Goal: Information Seeking & Learning: Find specific fact

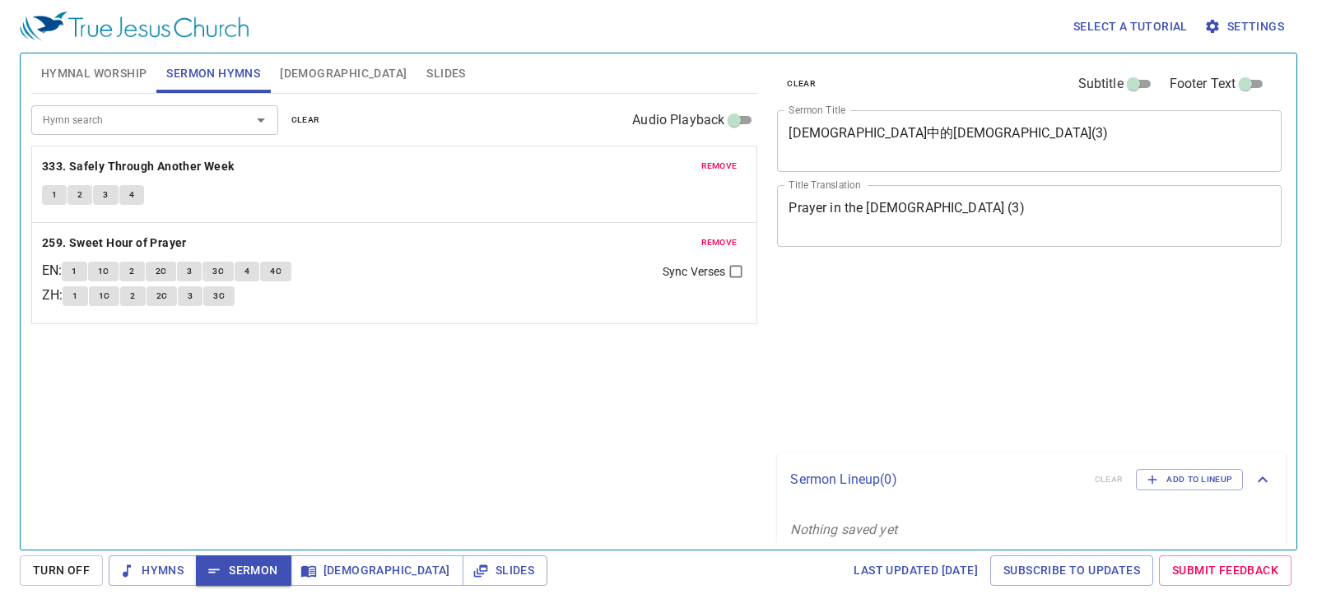
click at [170, 118] on input "Hymn search" at bounding box center [130, 119] width 189 height 19
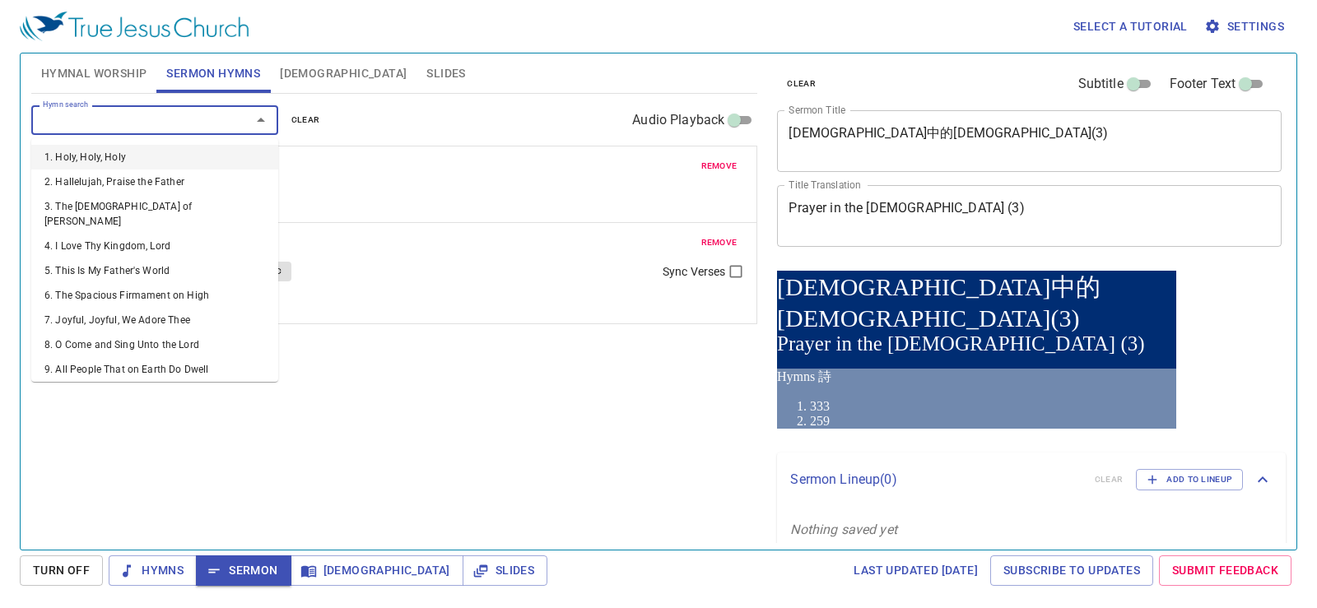
click at [134, 85] on button "Hymnal Worship" at bounding box center [94, 74] width 126 height 40
click at [130, 74] on span "Hymnal Worship" at bounding box center [94, 73] width 106 height 21
click at [130, 70] on span "Hymnal Worship" at bounding box center [94, 73] width 106 height 21
click at [199, 67] on span "Sermon Hymns" at bounding box center [213, 73] width 94 height 21
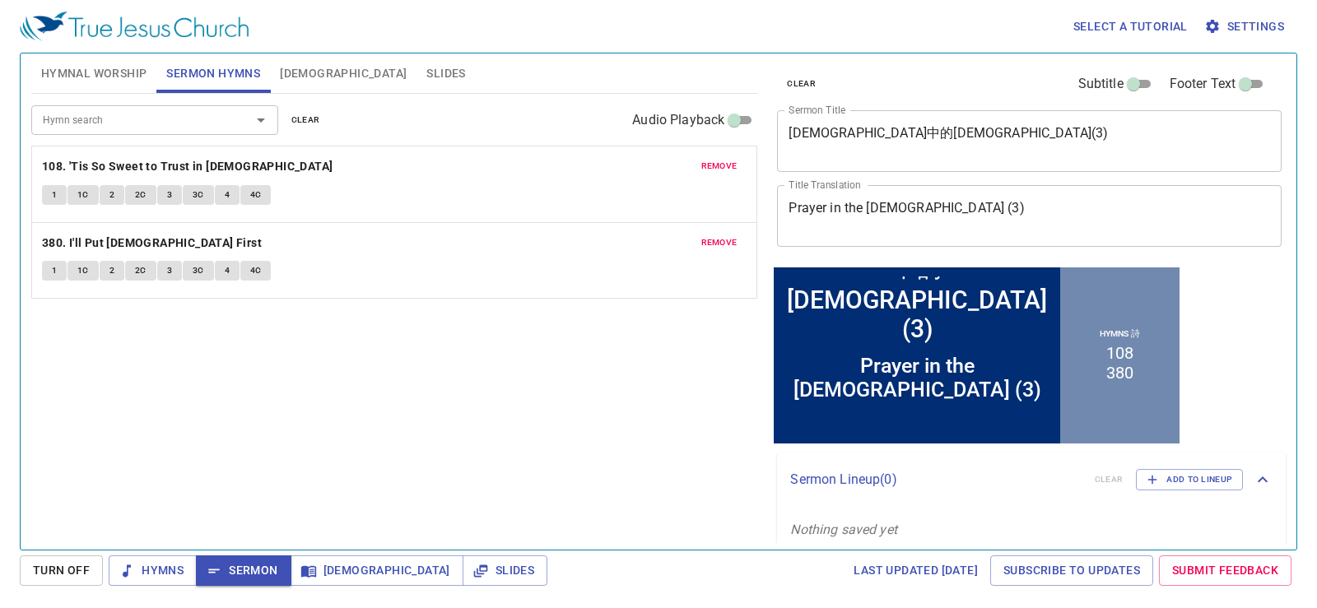
click at [500, 41] on div "Select a tutorial Settings" at bounding box center [655, 26] width 1271 height 53
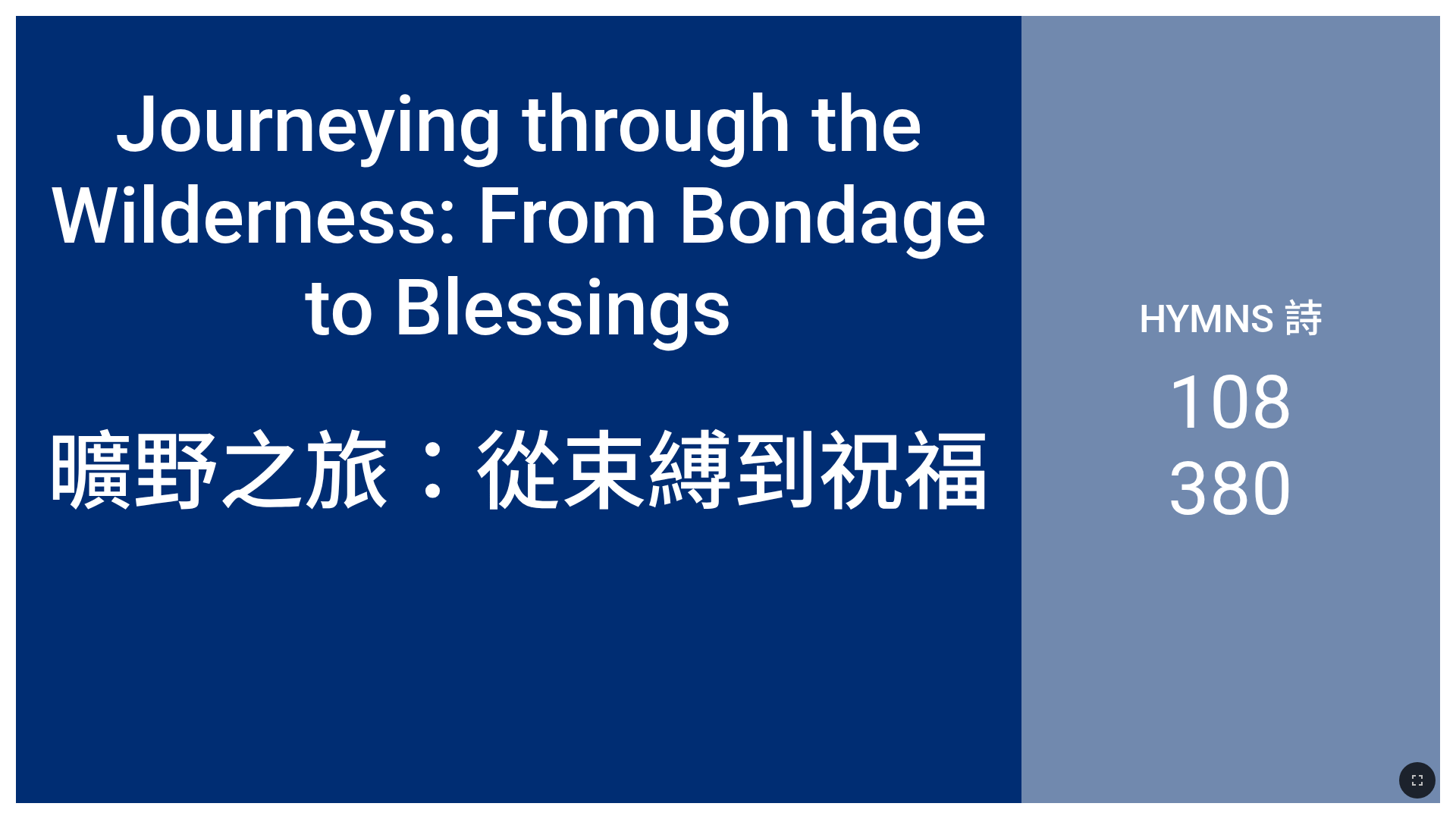
click at [1007, 462] on div "曠野之旅：從束縛到祝福" at bounding box center [518, 508] width 1006 height 275
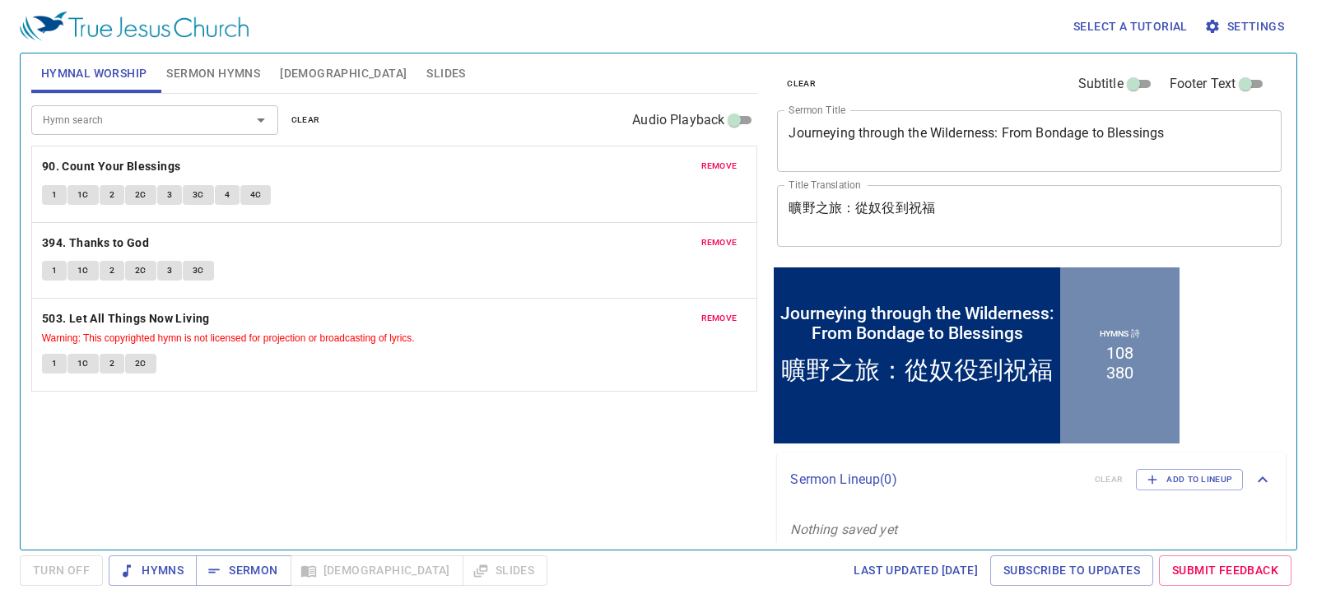
click at [184, 194] on button "3C" at bounding box center [198, 195] width 31 height 20
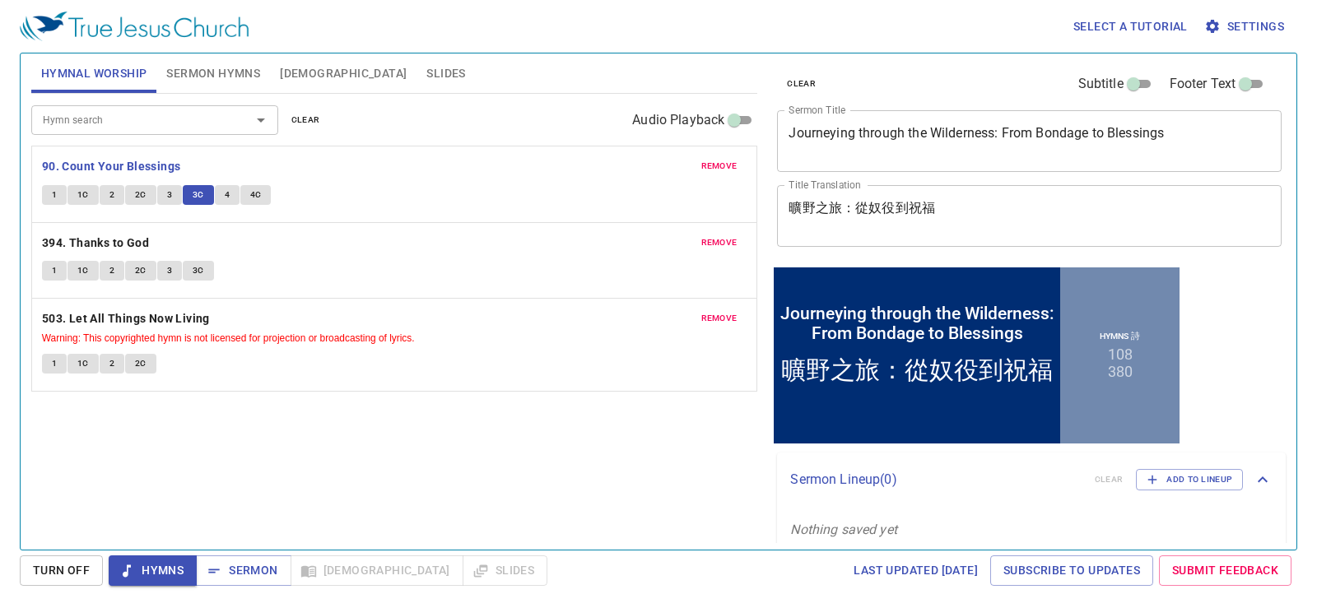
click at [179, 189] on button "3" at bounding box center [169, 195] width 25 height 20
click at [189, 188] on button "3C" at bounding box center [198, 195] width 31 height 20
click at [468, 98] on div "Hymn search Hymn search clear Audio Playback" at bounding box center [394, 120] width 727 height 53
click at [230, 198] on button "4" at bounding box center [227, 195] width 25 height 20
click at [247, 193] on button "4C" at bounding box center [255, 195] width 31 height 20
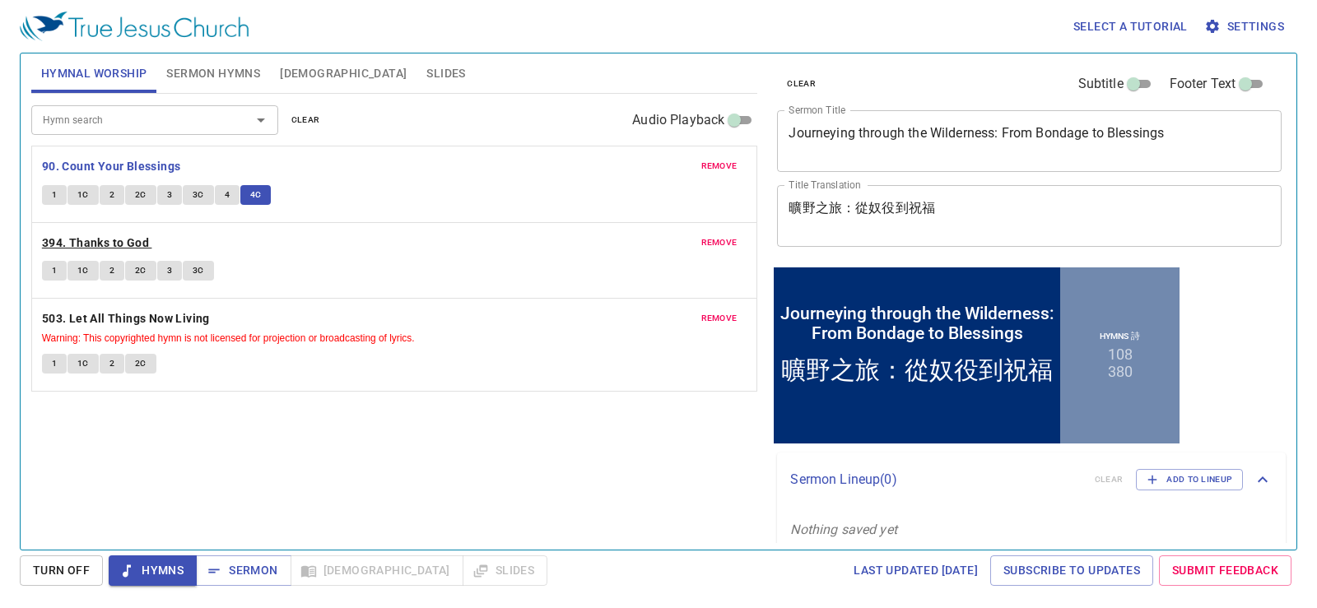
click at [88, 241] on b "394. Thanks to God" at bounding box center [95, 243] width 107 height 21
click at [74, 242] on b "394. Thanks to God" at bounding box center [95, 243] width 107 height 21
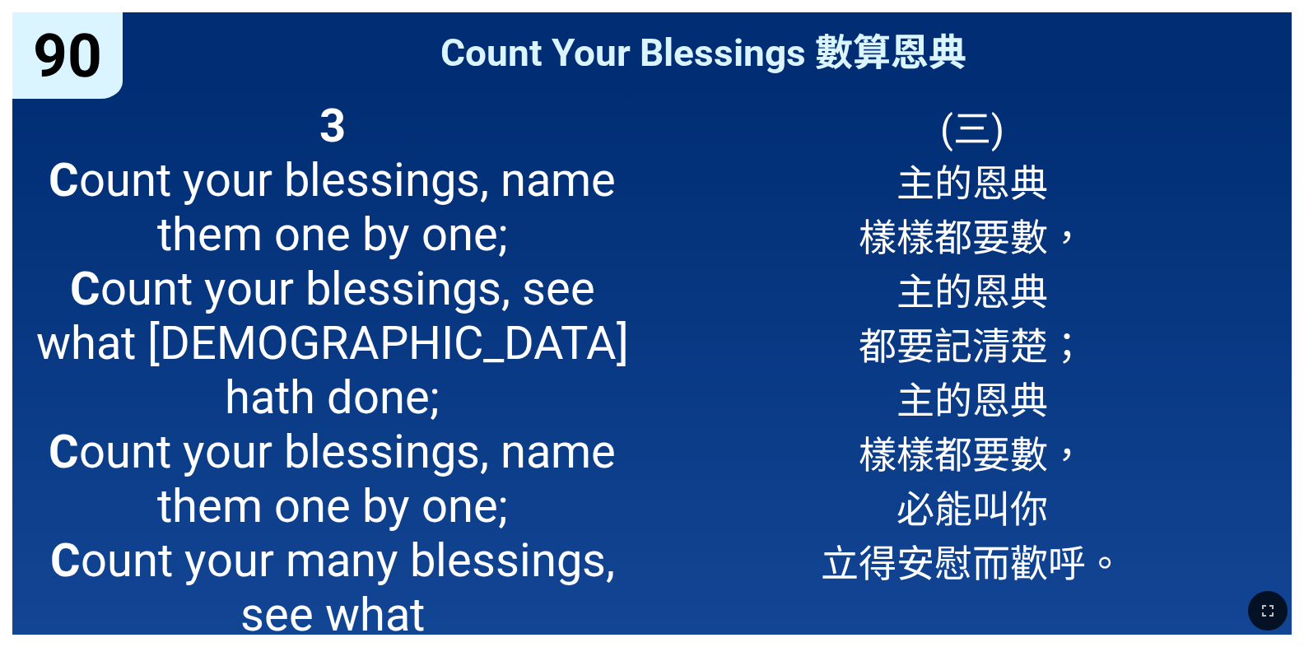
click at [170, 241] on span "3 C ount your blessings, name them one by one; C ount your blessings, see what …" at bounding box center [333, 425] width 614 height 652
click at [1276, 617] on icon "button" at bounding box center [1268, 611] width 20 height 20
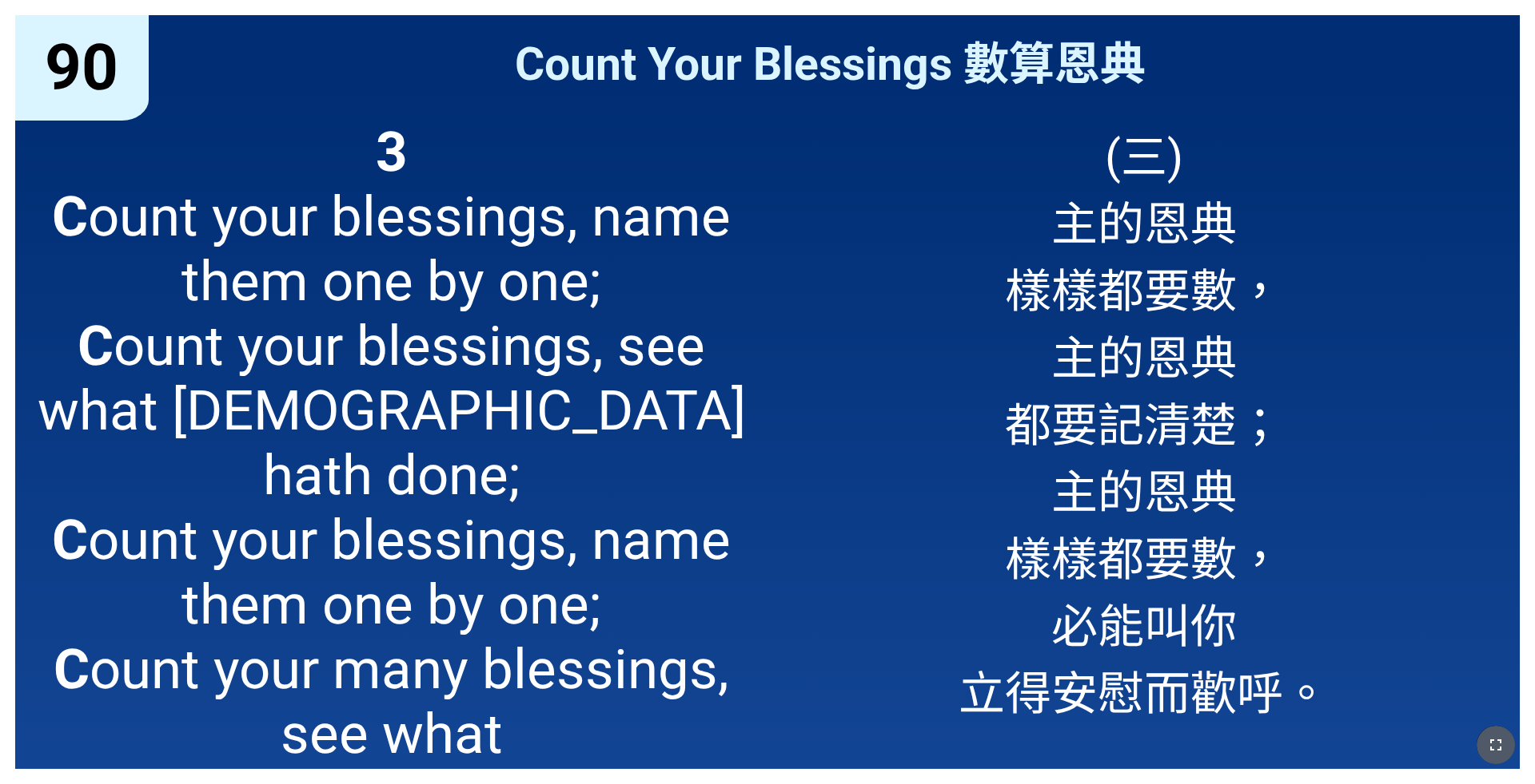
click at [1265, 627] on button "button" at bounding box center [1496, 745] width 39 height 39
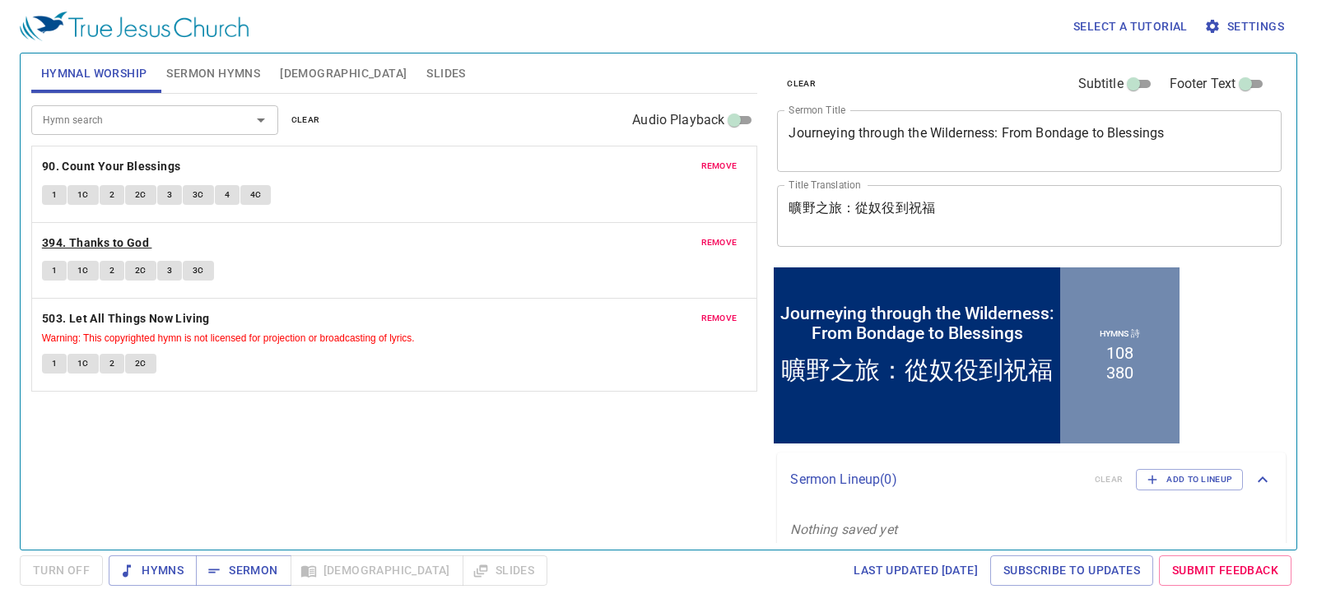
click at [116, 241] on b "394. Thanks to God" at bounding box center [95, 243] width 107 height 21
click at [49, 269] on button "1" at bounding box center [54, 271] width 25 height 20
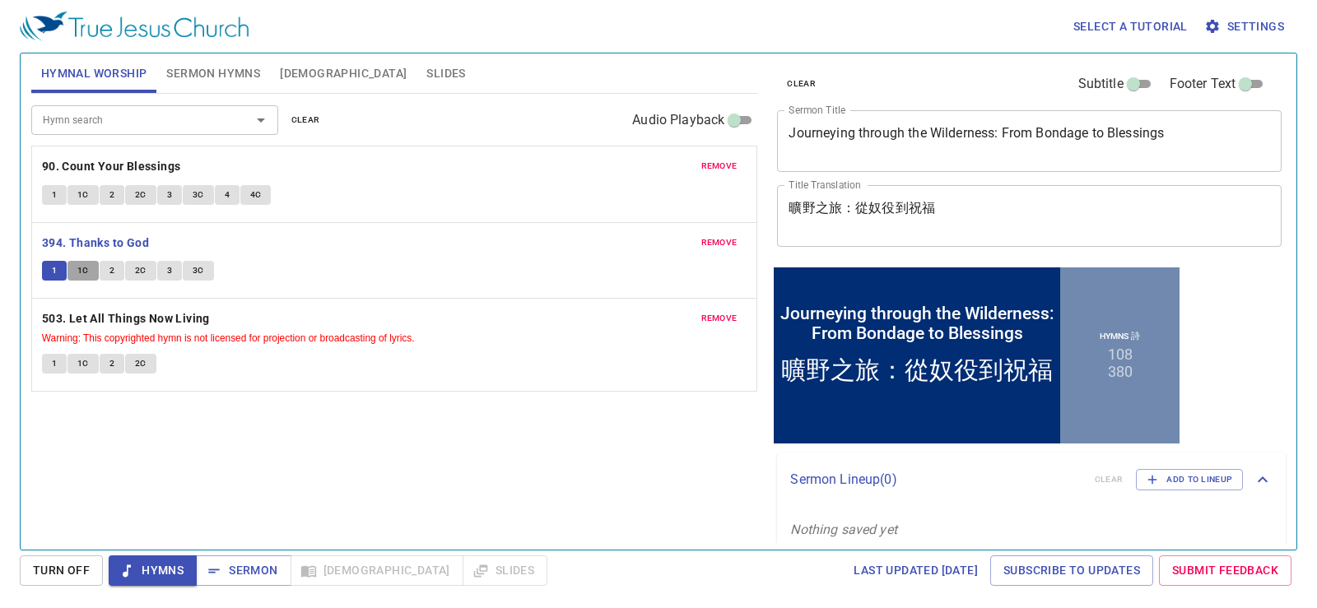
click at [91, 275] on button "1C" at bounding box center [83, 271] width 31 height 20
click at [104, 264] on button "2" at bounding box center [112, 271] width 25 height 20
click at [142, 273] on span "2C" at bounding box center [141, 270] width 12 height 15
click at [171, 277] on span "3" at bounding box center [169, 270] width 5 height 15
click at [202, 270] on span "3C" at bounding box center [199, 270] width 12 height 15
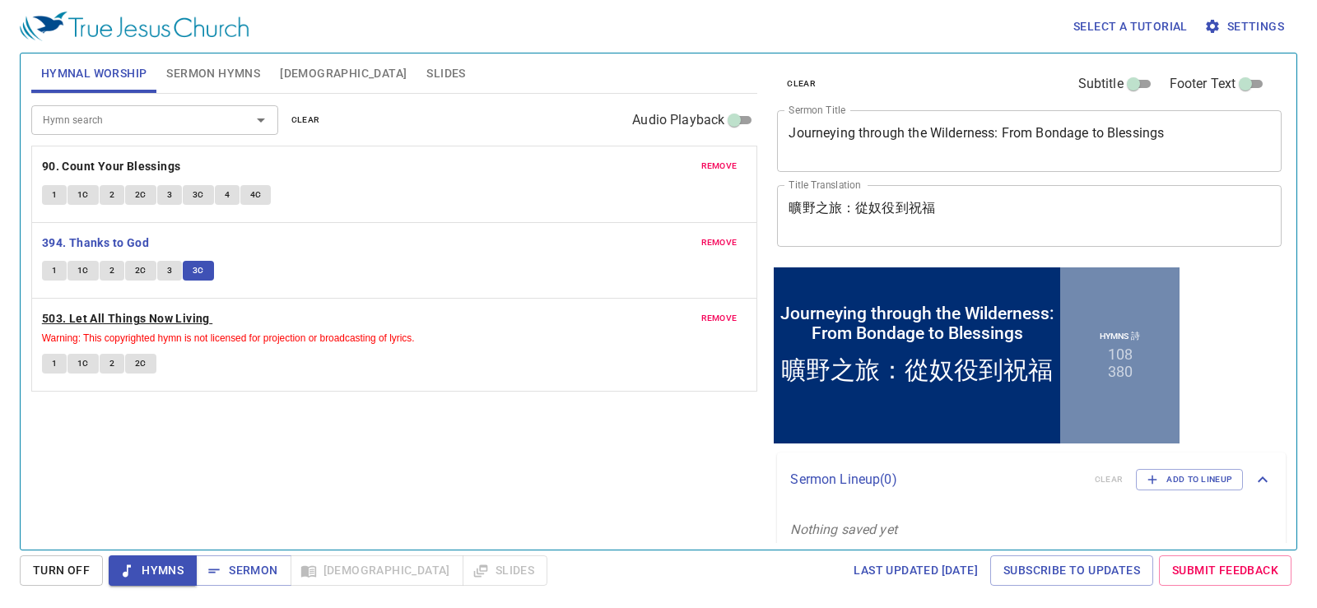
click at [131, 325] on b "503. Let All Things Now Living" at bounding box center [126, 319] width 168 height 21
click at [45, 364] on button "1" at bounding box center [54, 364] width 25 height 20
click at [77, 366] on button "1C" at bounding box center [83, 364] width 31 height 20
click at [64, 358] on button "1" at bounding box center [54, 364] width 25 height 20
click at [79, 365] on span "1C" at bounding box center [83, 363] width 12 height 15
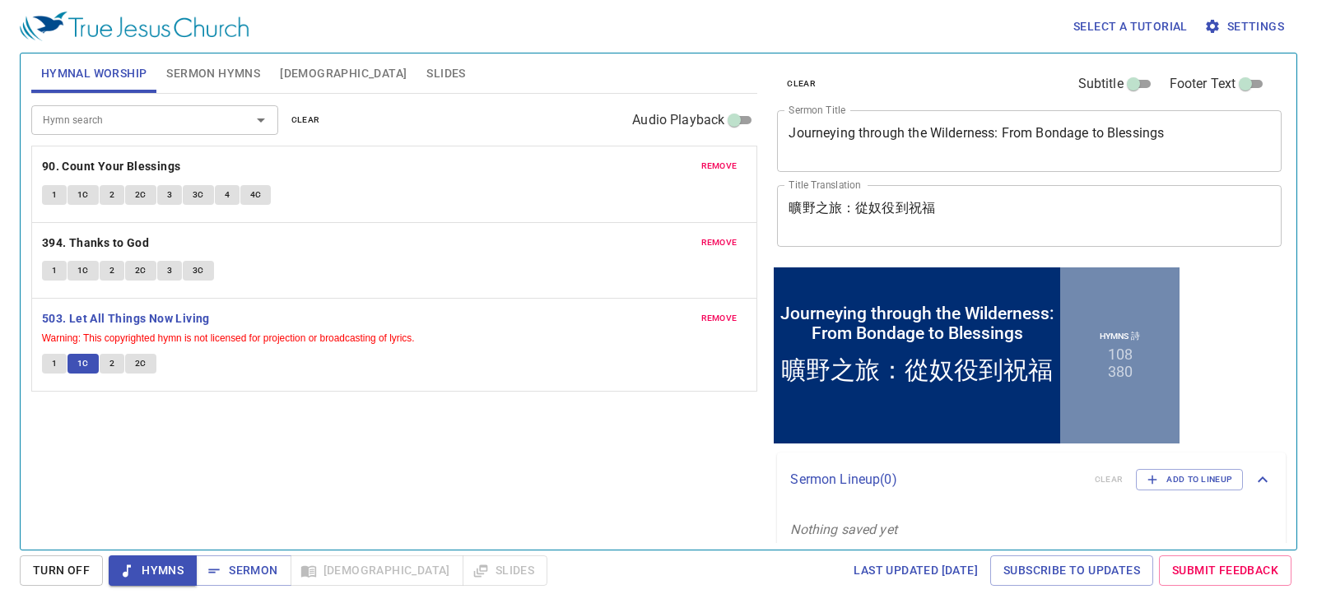
click at [397, 259] on div "remove 394. Thanks to God 1 1C 2 2C 3 3C" at bounding box center [394, 261] width 725 height 76
click at [111, 368] on span "2" at bounding box center [111, 363] width 5 height 15
click at [143, 355] on button "2C" at bounding box center [140, 364] width 31 height 20
click at [115, 367] on button "2" at bounding box center [112, 364] width 25 height 20
click at [149, 364] on button "2C" at bounding box center [140, 364] width 31 height 20
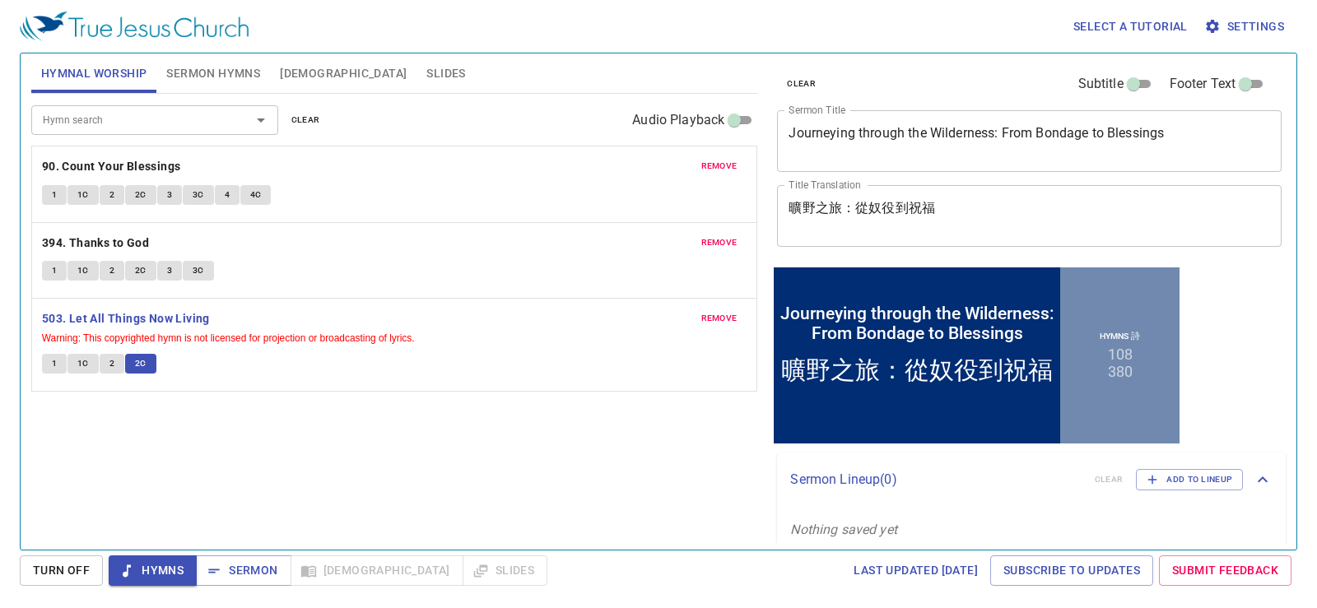
click at [440, 343] on span "Warning: This copyrighted hymn is not licensed for projection or broadcasting o…" at bounding box center [395, 337] width 706 height 16
click at [539, 482] on div "Hymn search Hymn search clear Audio Playback remove 90. Count Your Blessings 1 …" at bounding box center [394, 315] width 727 height 442
click at [242, 565] on span "Sermon" at bounding box center [243, 571] width 68 height 21
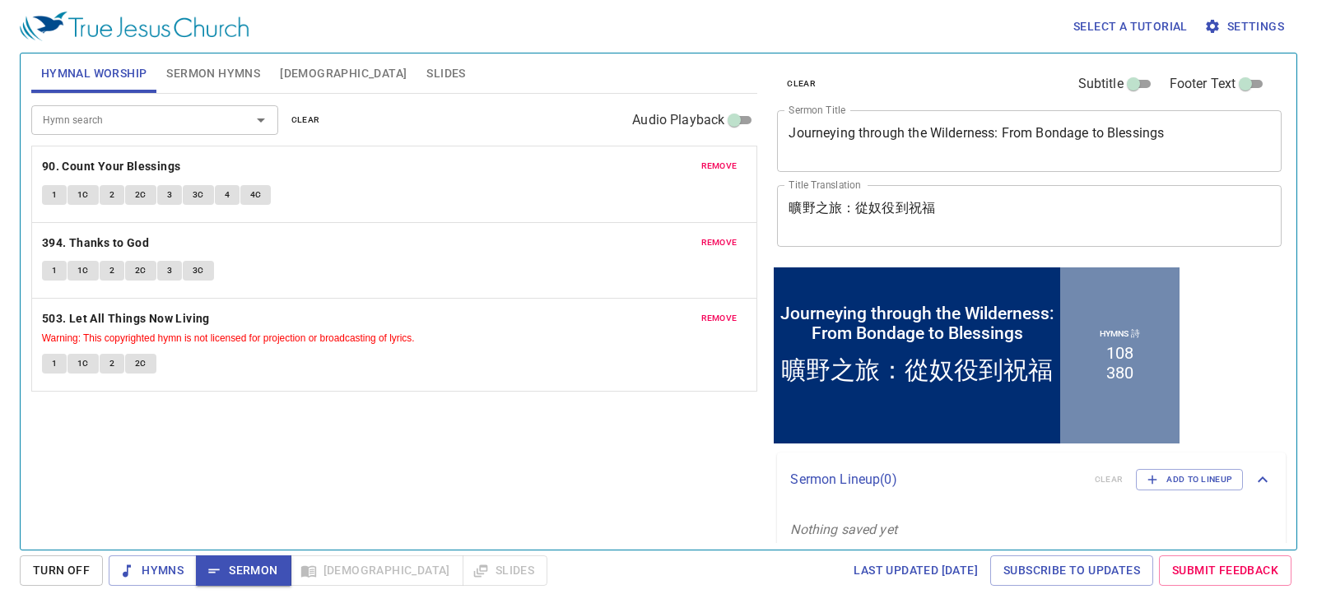
click at [563, 437] on div "Hymn search Hymn search clear Audio Playback remove 90. Count Your Blessings 1 …" at bounding box center [394, 315] width 727 height 442
click at [536, 421] on div "Hymn search Hymn search clear Audio Playback remove 90. Count Your Blessings 1 …" at bounding box center [394, 315] width 727 height 442
click at [414, 465] on div "Hymn search Hymn search clear Audio Playback remove 90. Count Your Blessings 1 …" at bounding box center [394, 315] width 727 height 442
click at [206, 76] on span "Sermon Hymns" at bounding box center [213, 73] width 94 height 21
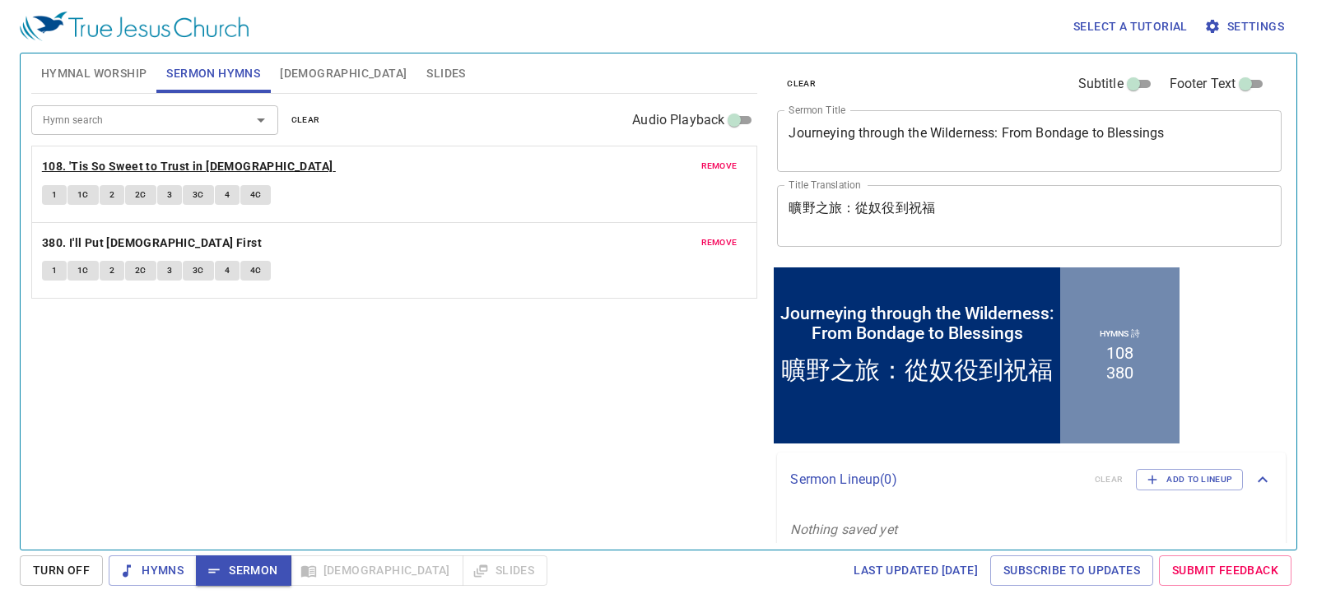
click at [80, 165] on b "108. 'Tis So Sweet to Trust in [DEMOGRAPHIC_DATA]" at bounding box center [187, 166] width 291 height 21
click at [57, 193] on span "1" at bounding box center [54, 195] width 5 height 15
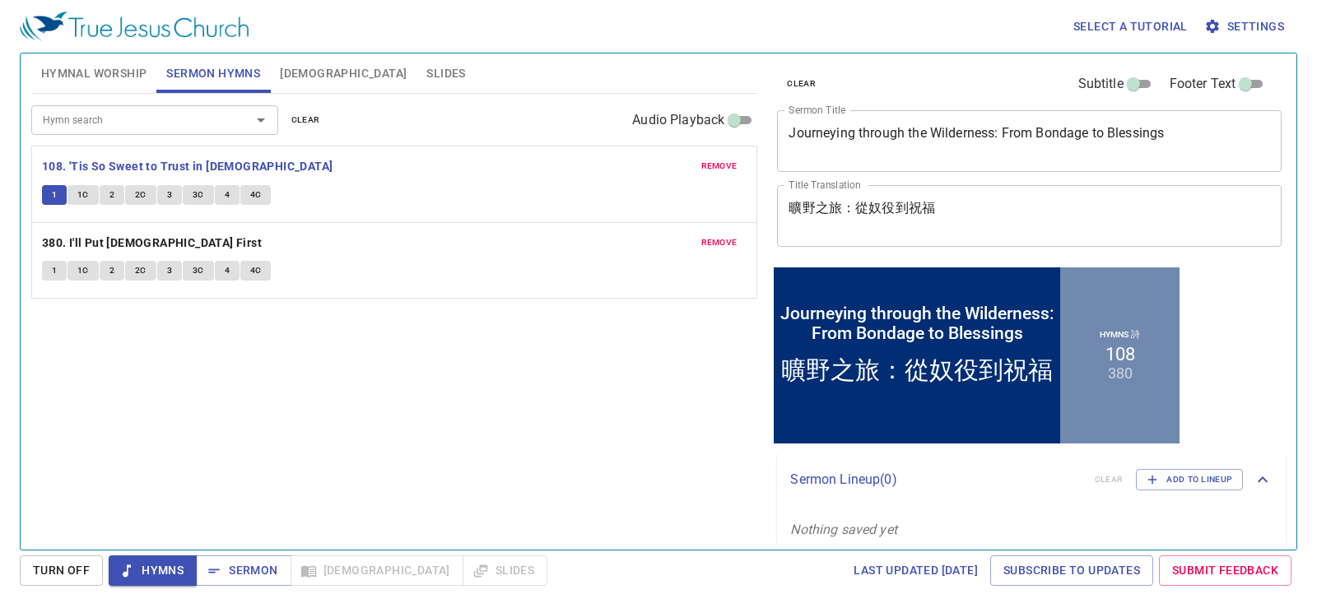
click at [528, 332] on div "Hymn search Hymn search clear Audio Playback remove 108. 'Tis So Sweet to Trust…" at bounding box center [394, 315] width 727 height 442
click at [389, 416] on div "Hymn search Hymn search clear Audio Playback remove 108. 'Tis So Sweet to Trust…" at bounding box center [394, 315] width 727 height 442
click at [384, 378] on div "Hymn search Hymn search clear Audio Playback remove 108. 'Tis So Sweet to Trust…" at bounding box center [394, 315] width 727 height 442
click at [254, 568] on span "Sermon" at bounding box center [243, 571] width 68 height 21
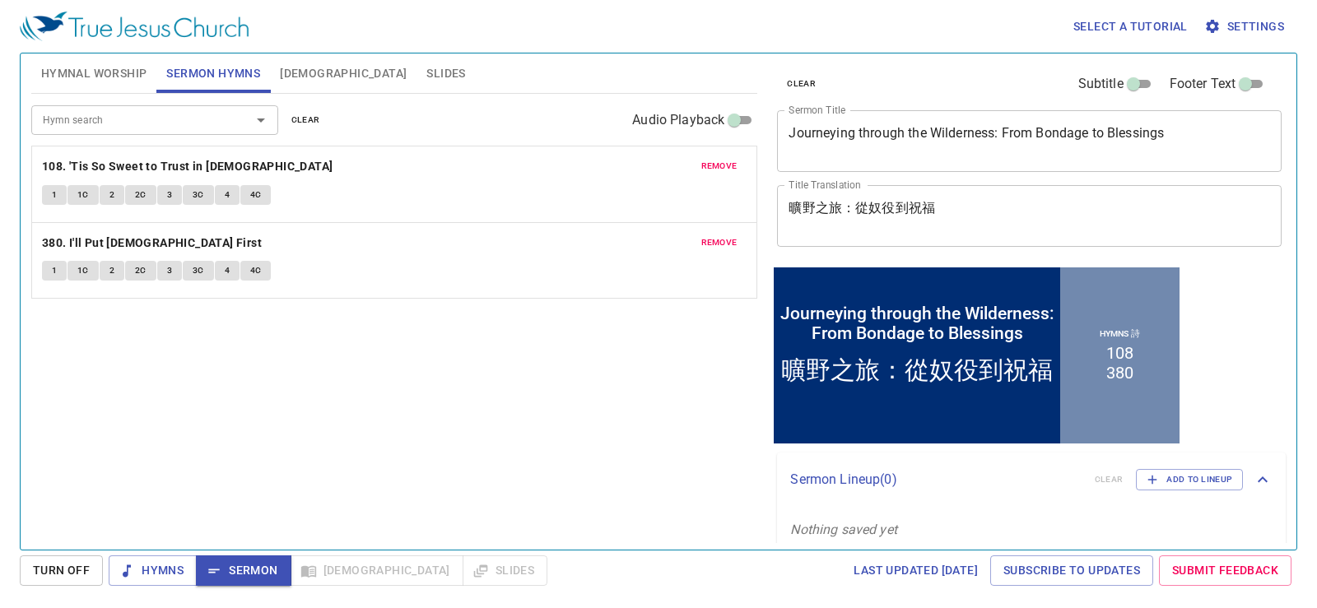
click at [301, 70] on span "[DEMOGRAPHIC_DATA]" at bounding box center [343, 73] width 127 height 21
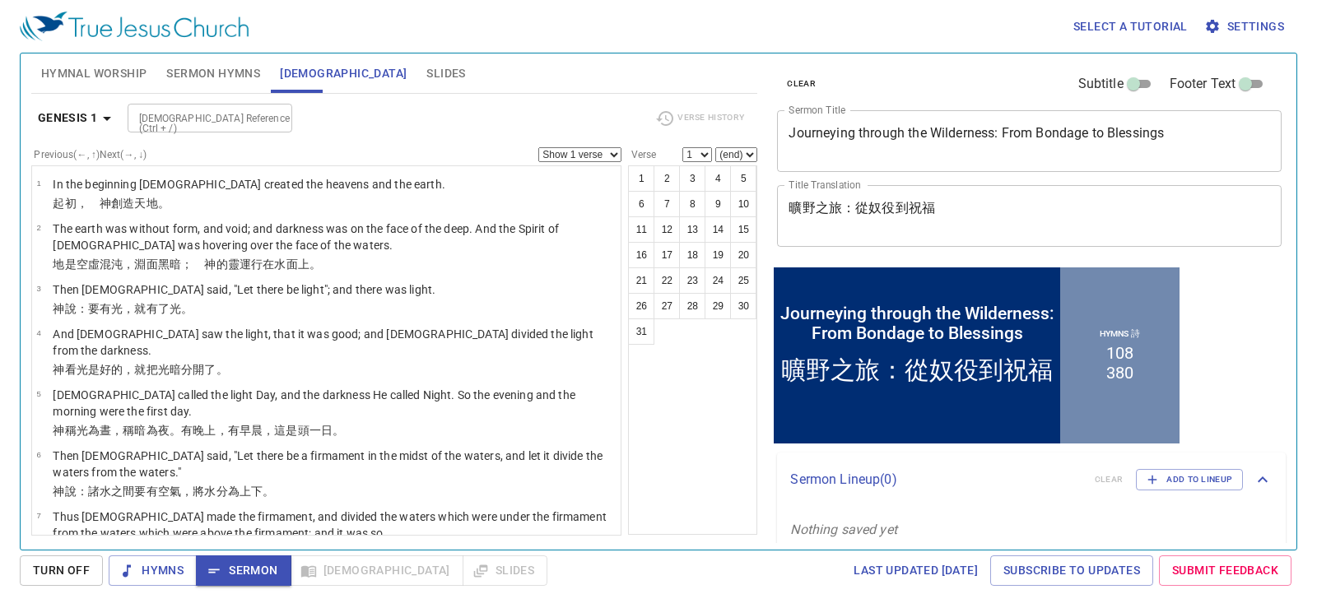
click at [129, 133] on div "Genesis 1 Bible Reference (Ctrl + /) Bible Reference (Ctrl + /) Verse History" at bounding box center [394, 124] width 727 height 45
click at [147, 123] on input "Bible Reference (Ctrl + /)" at bounding box center [197, 118] width 128 height 19
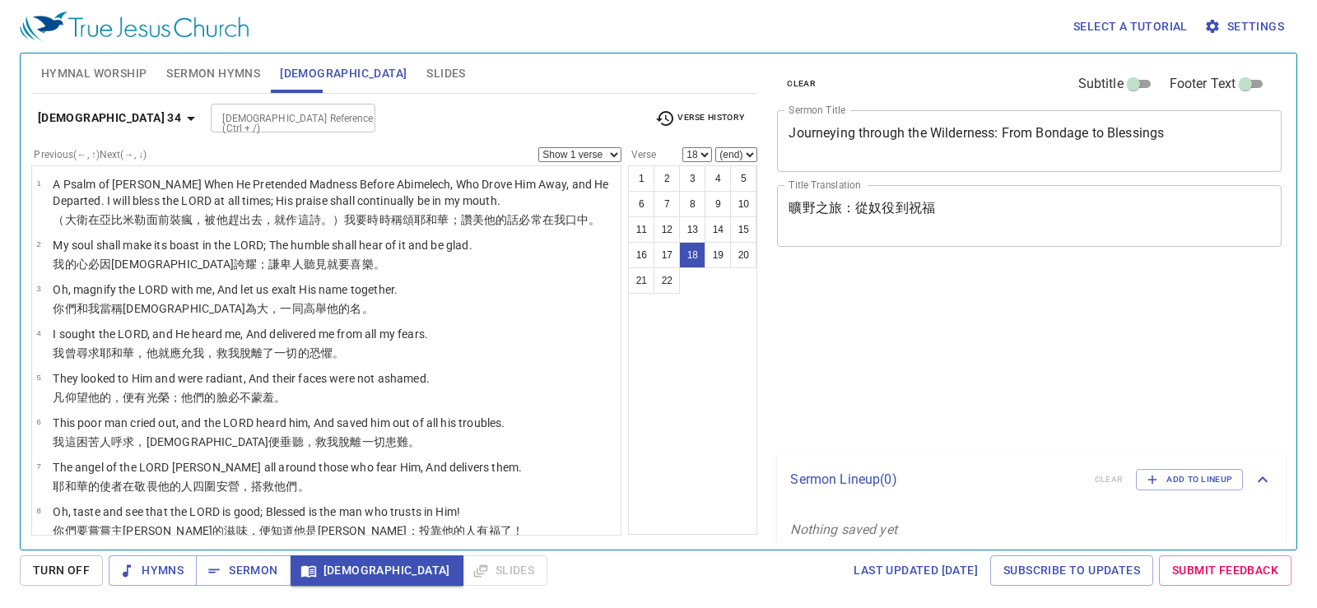
select select "18"
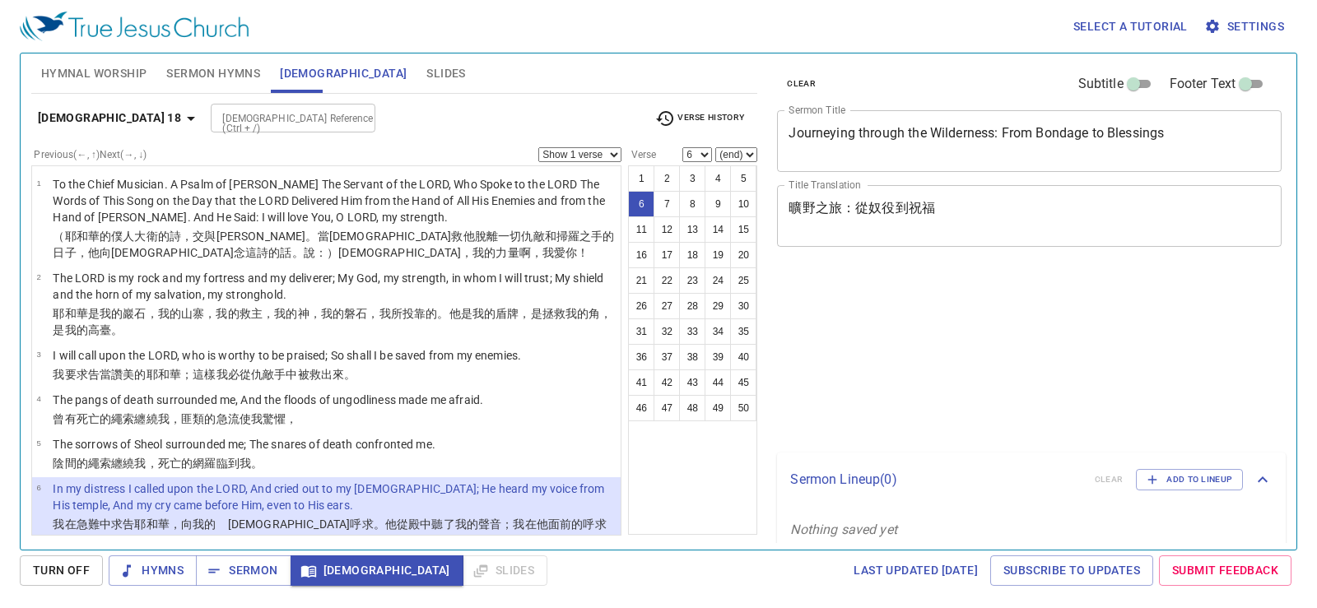
select select "6"
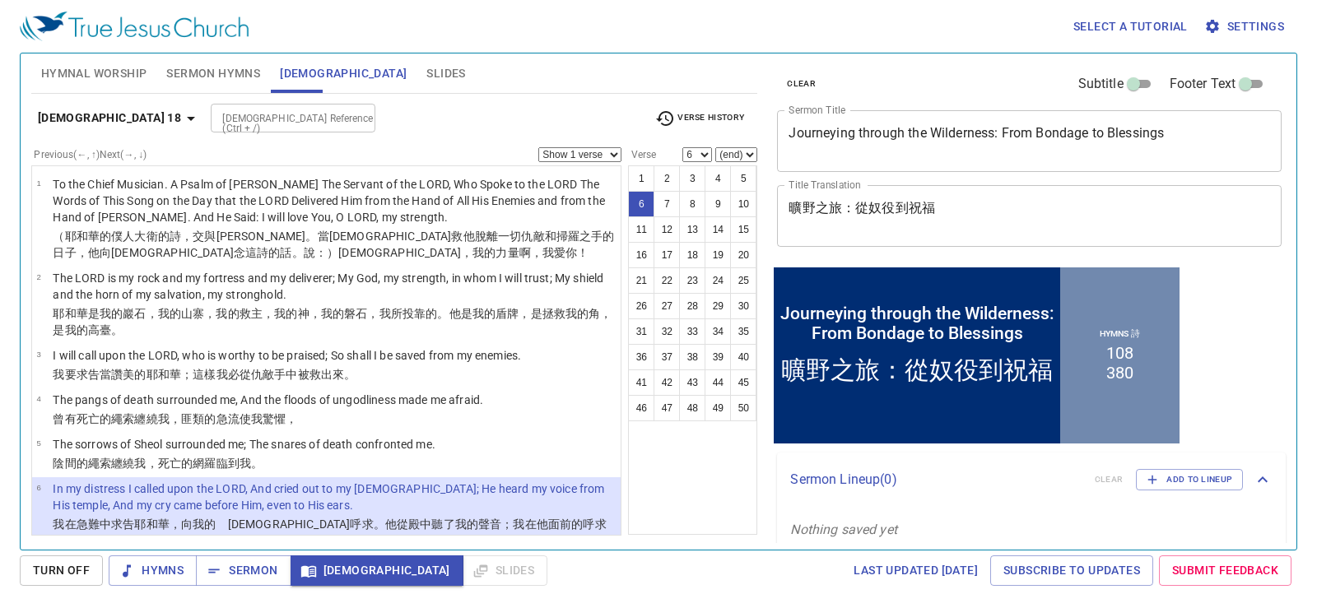
scroll to position [157, 0]
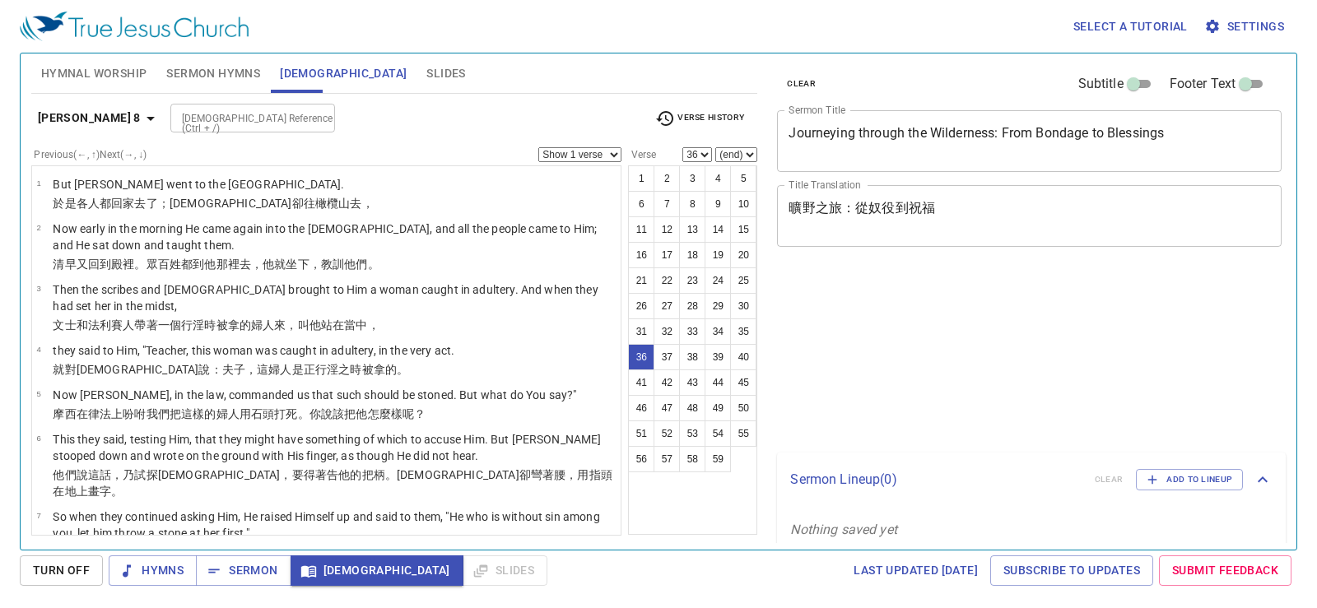
select select "36"
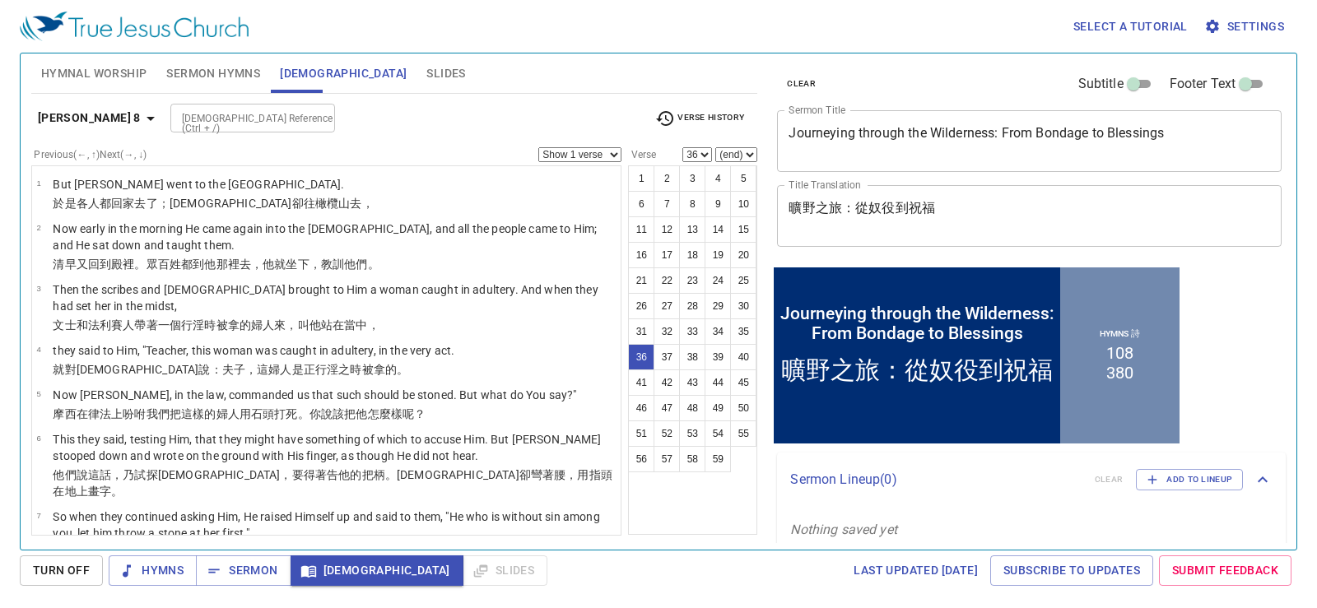
scroll to position [1746, 0]
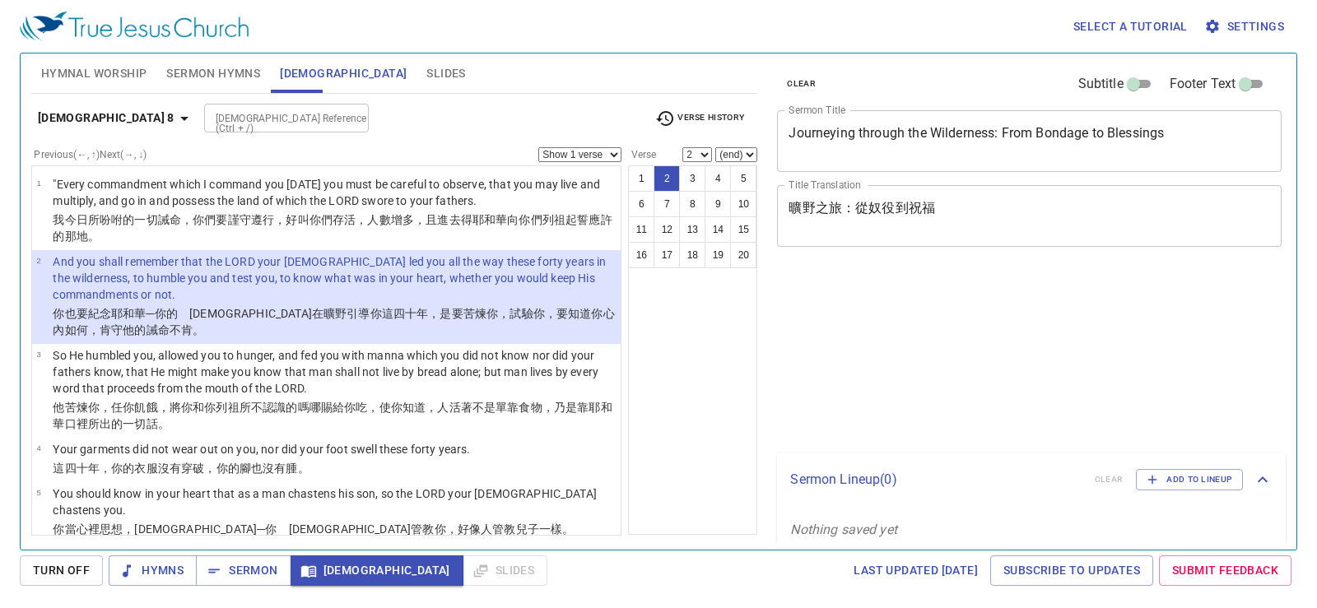
select select "2"
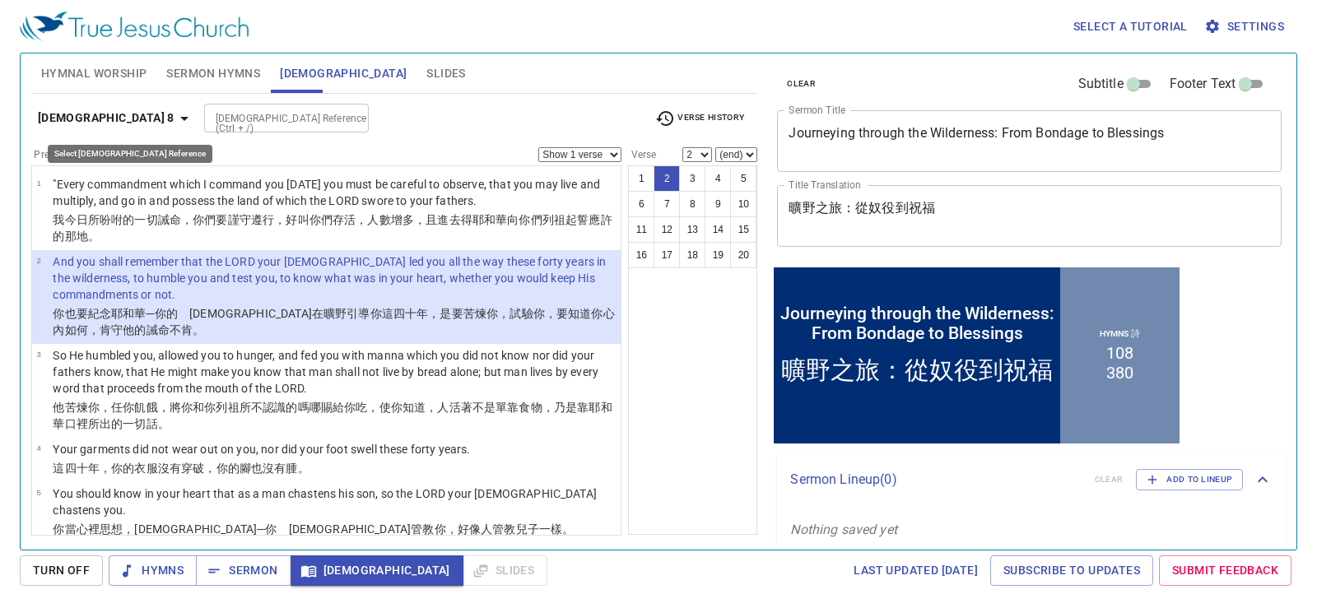
click at [131, 121] on b "[DEMOGRAPHIC_DATA] 8" at bounding box center [106, 118] width 137 height 21
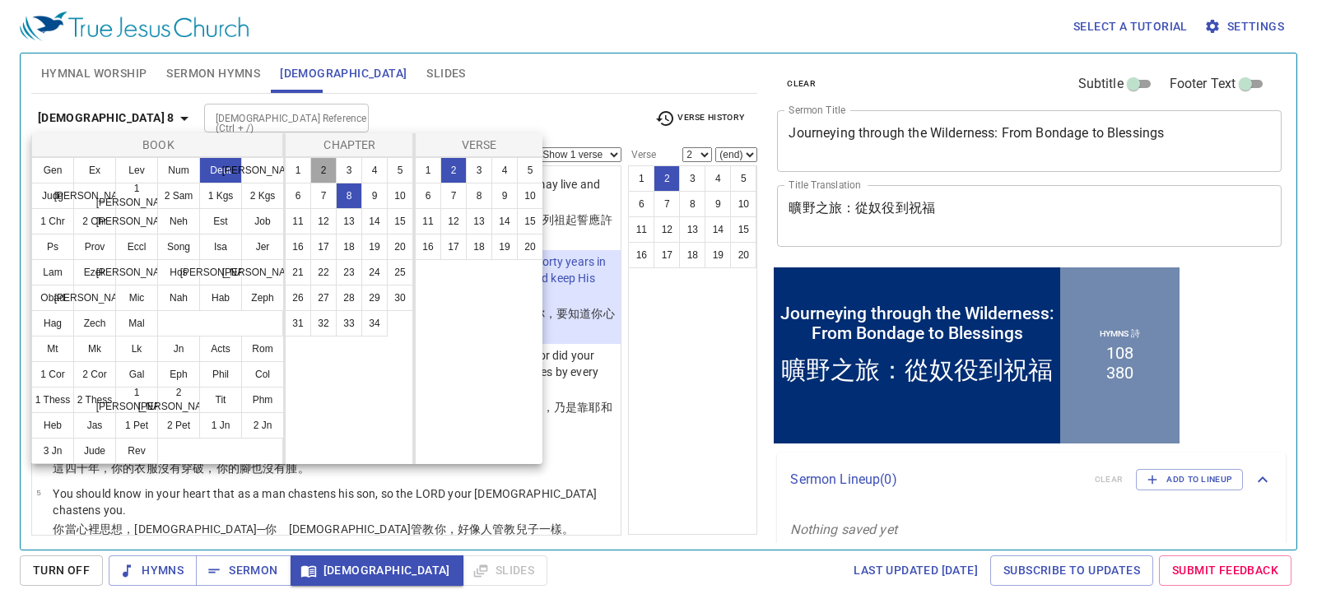
click at [321, 163] on button "2" at bounding box center [323, 170] width 26 height 26
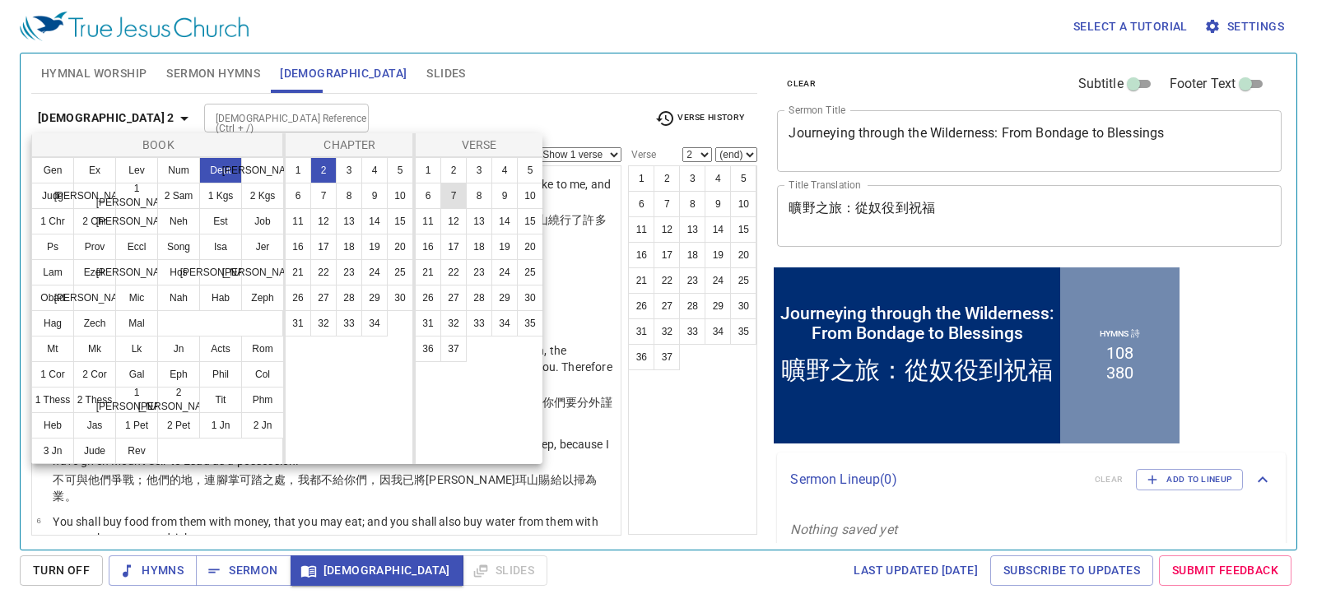
click at [455, 191] on button "7" at bounding box center [453, 196] width 26 height 26
select select "7"
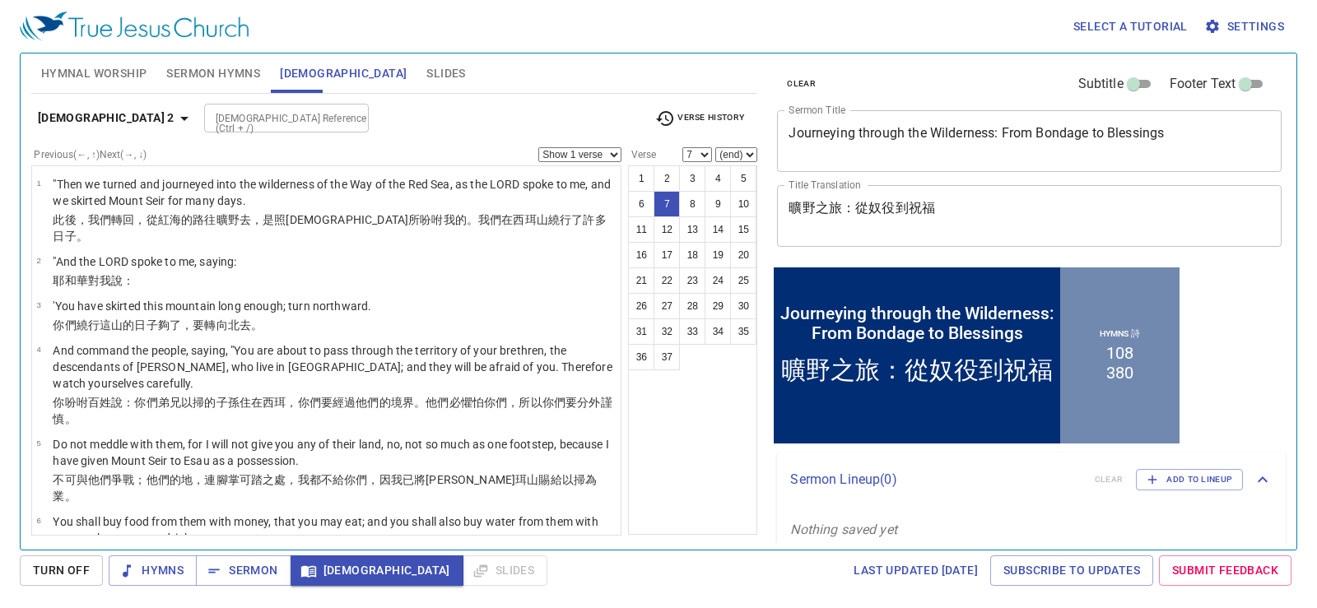
scroll to position [210, 0]
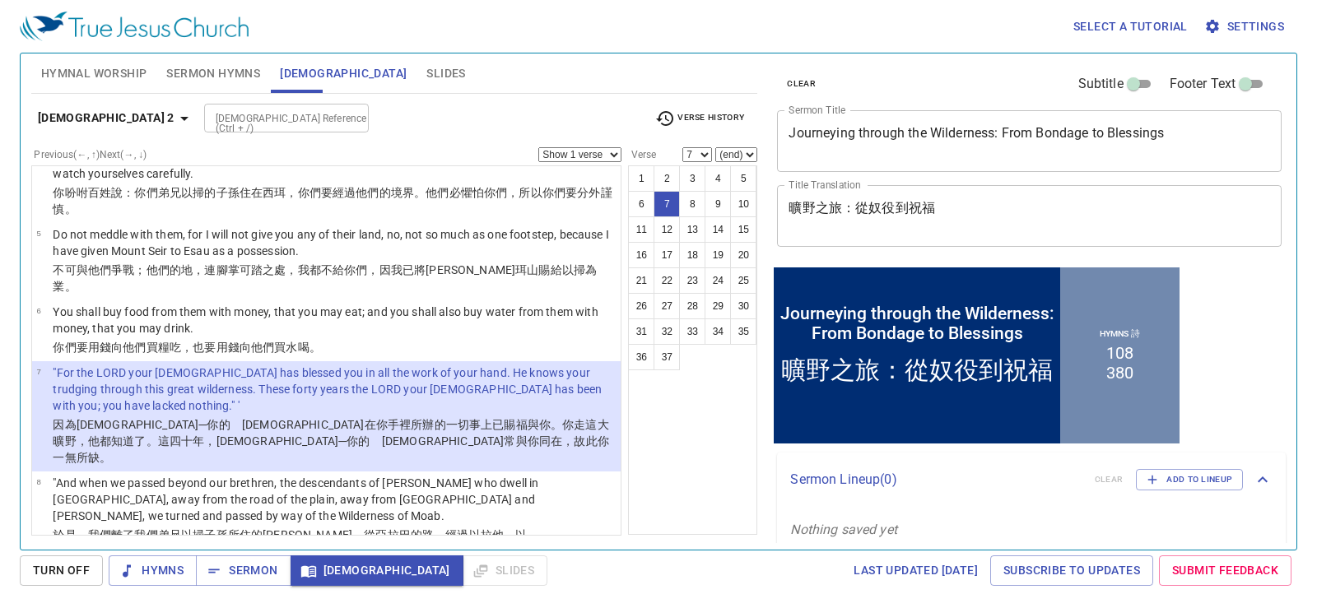
click at [497, 68] on div "Hymnal Worship Sermon Hymns [DEMOGRAPHIC_DATA] Slides" at bounding box center [394, 74] width 727 height 40
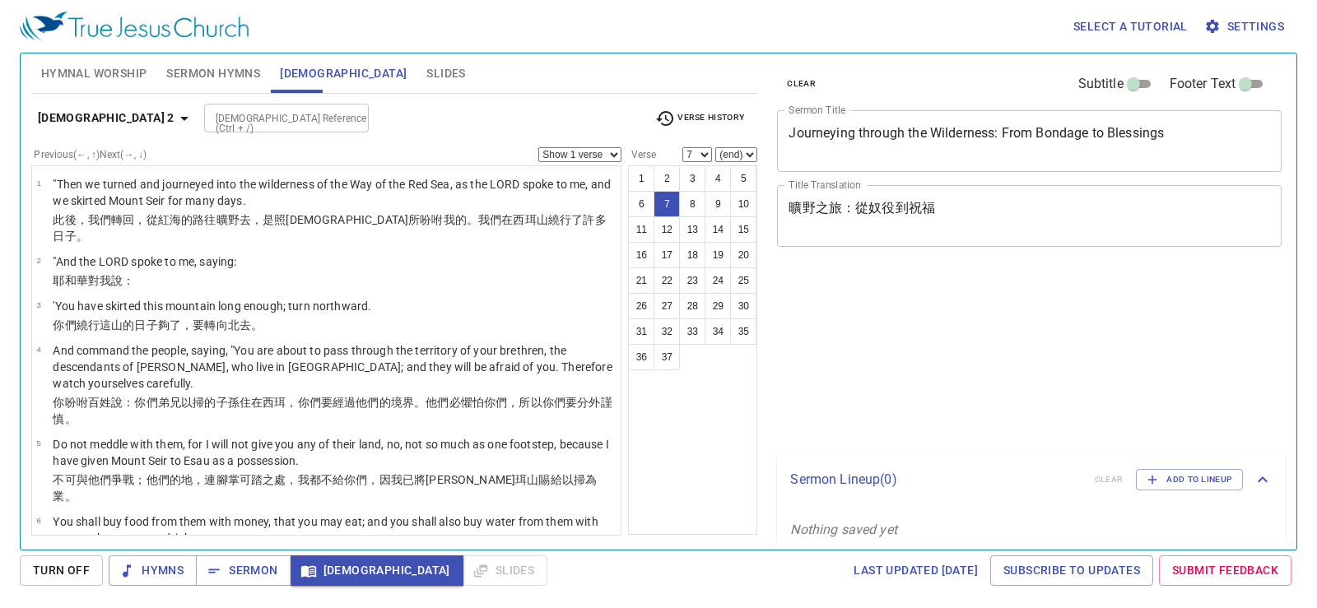
select select "7"
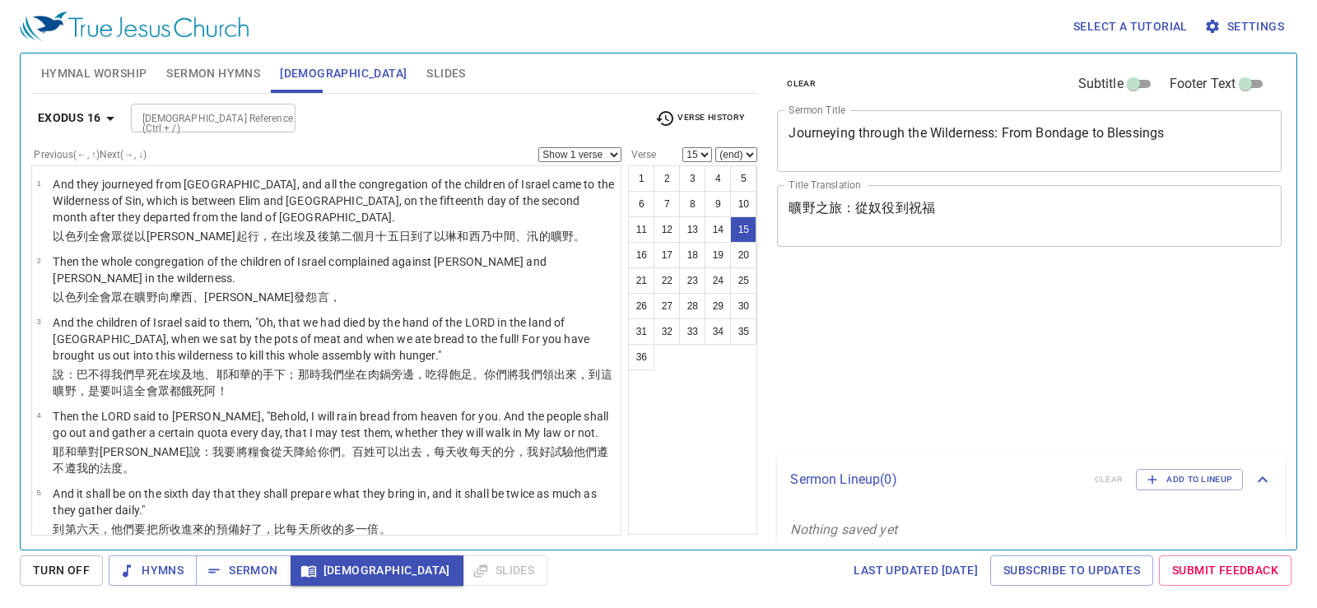
select select "15"
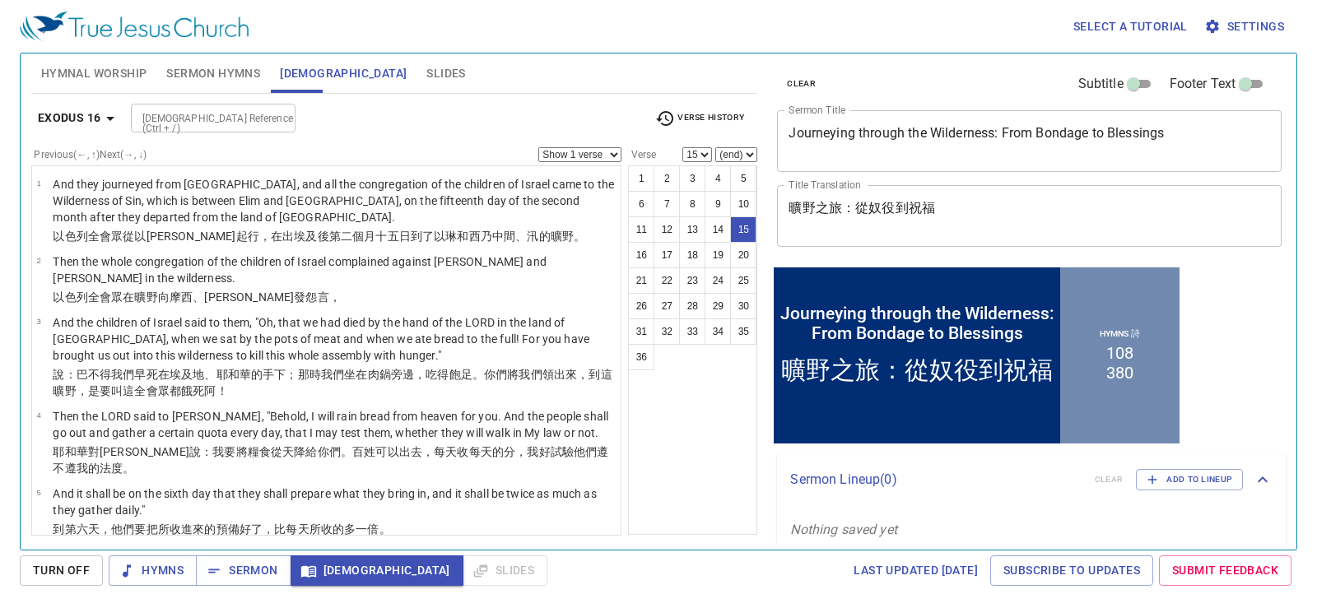
scroll to position [776, 0]
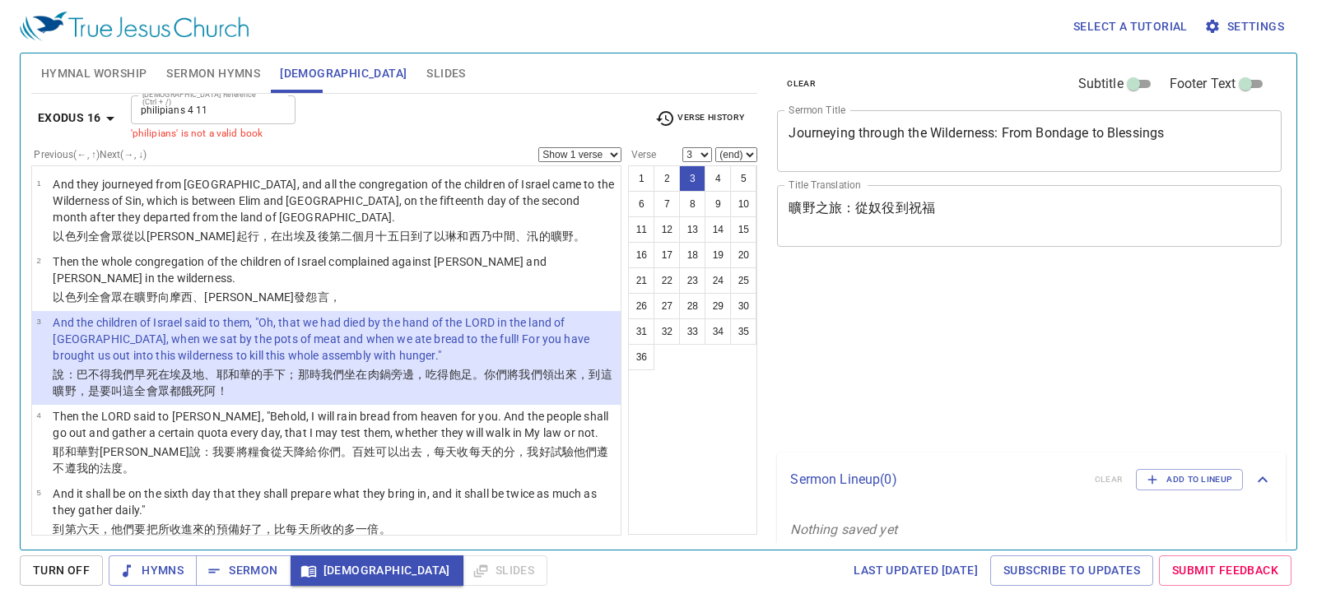
select select "3"
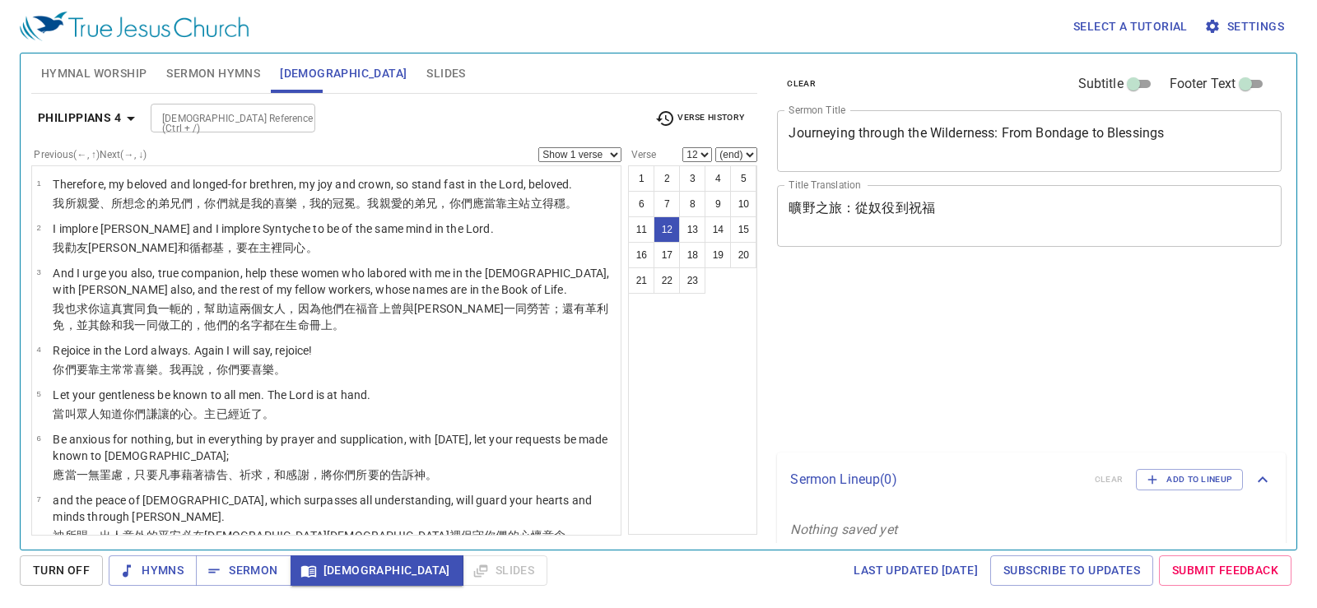
select select "12"
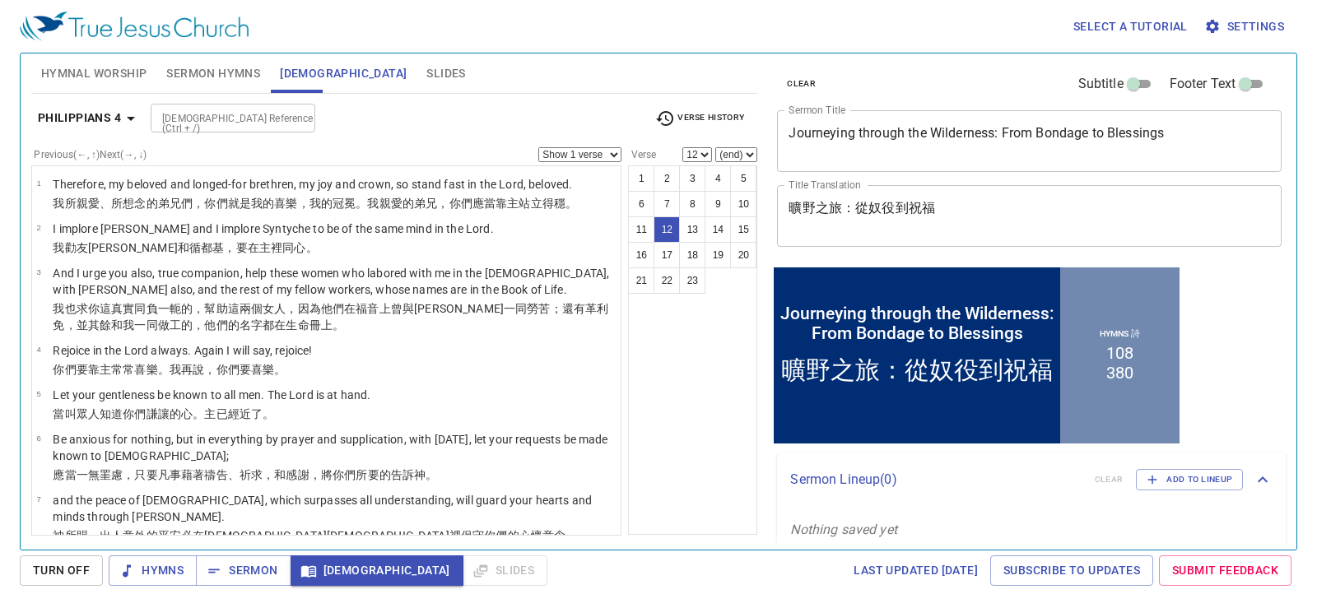
scroll to position [454, 0]
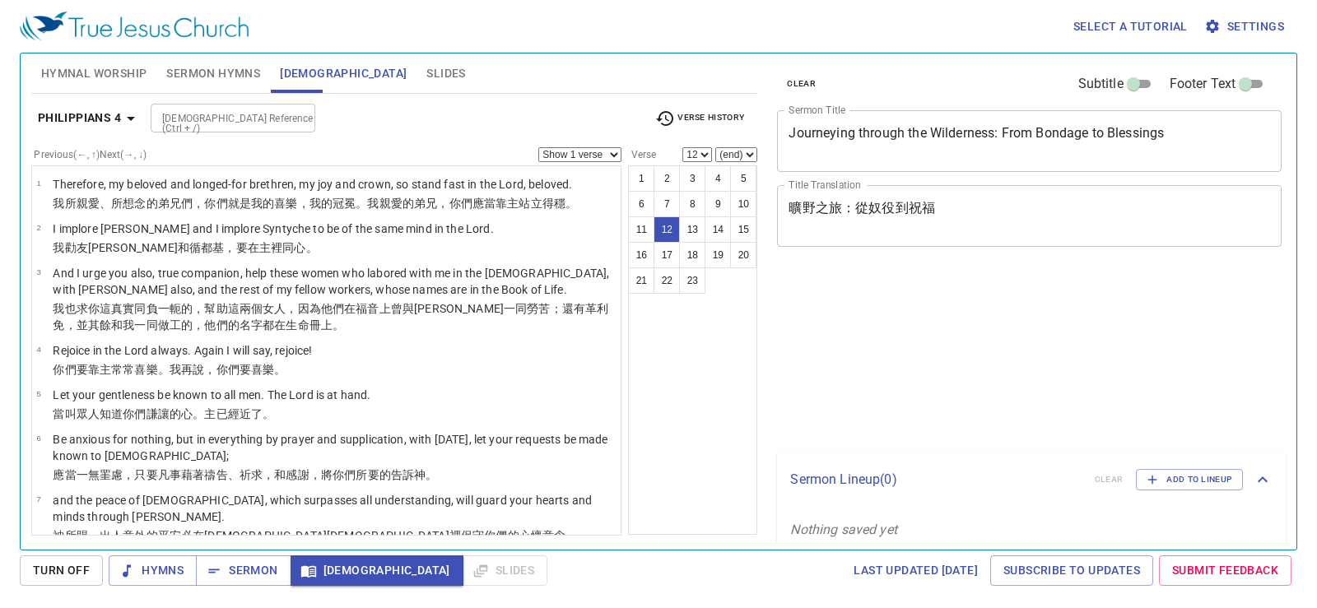
select select "12"
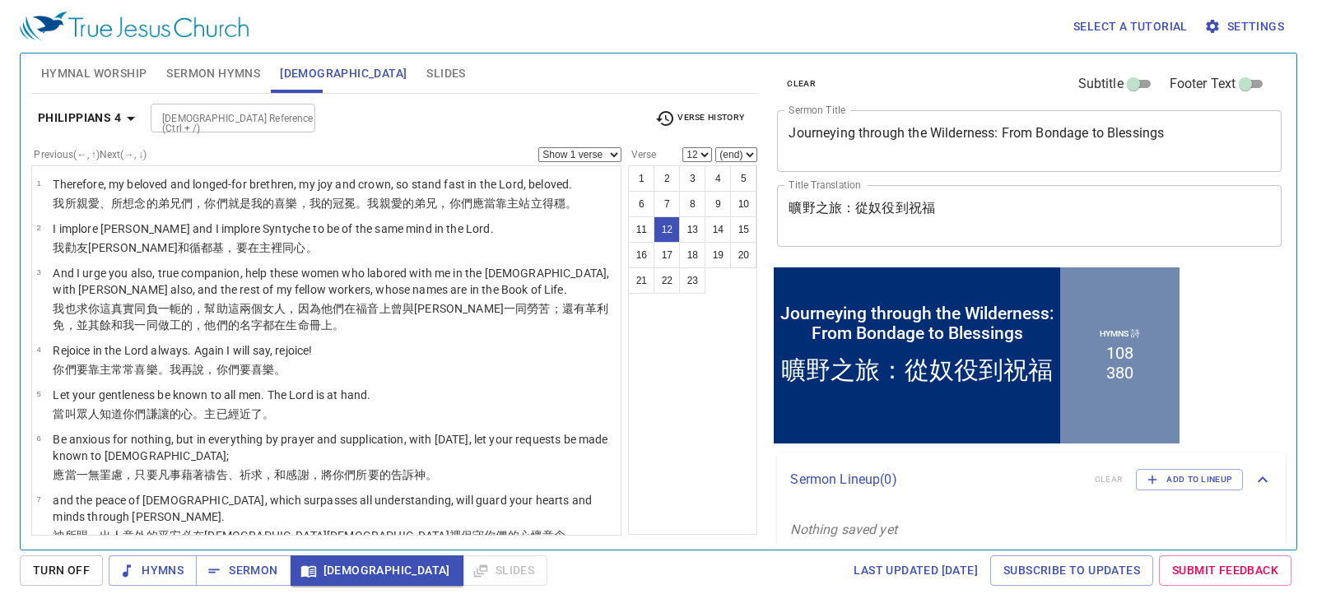
scroll to position [454, 0]
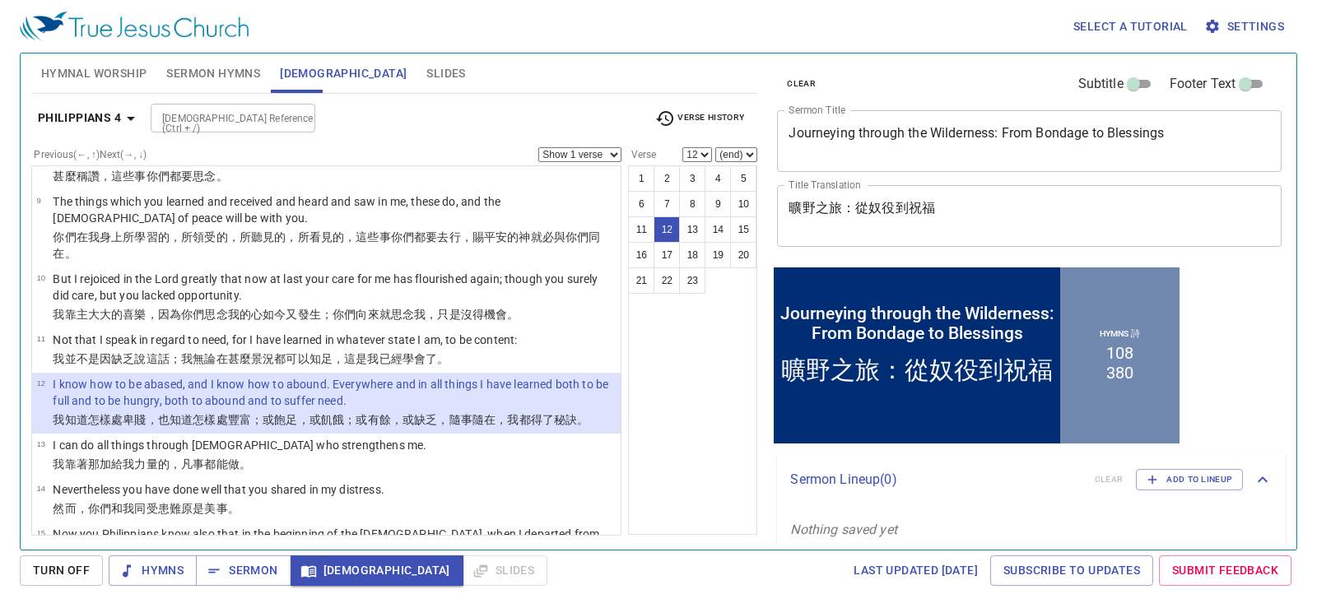
click at [237, 107] on div "[DEMOGRAPHIC_DATA] Reference (Ctrl + /)" at bounding box center [233, 118] width 165 height 29
type input "ex 35 21"
select select "21"
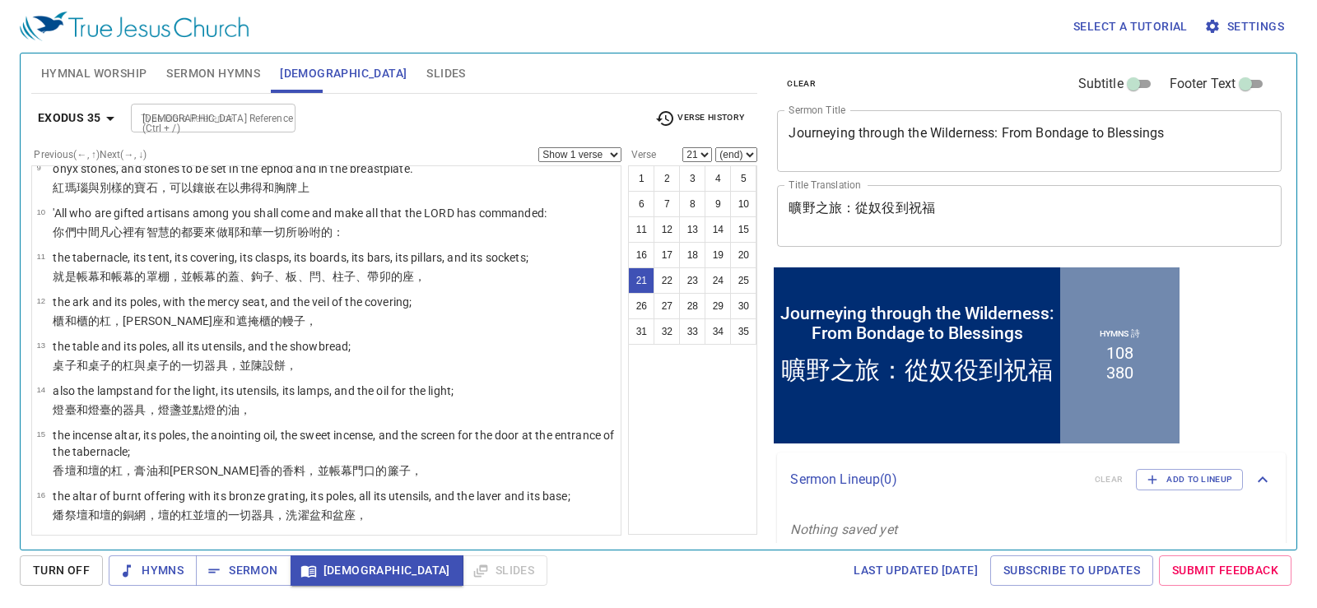
scroll to position [849, 0]
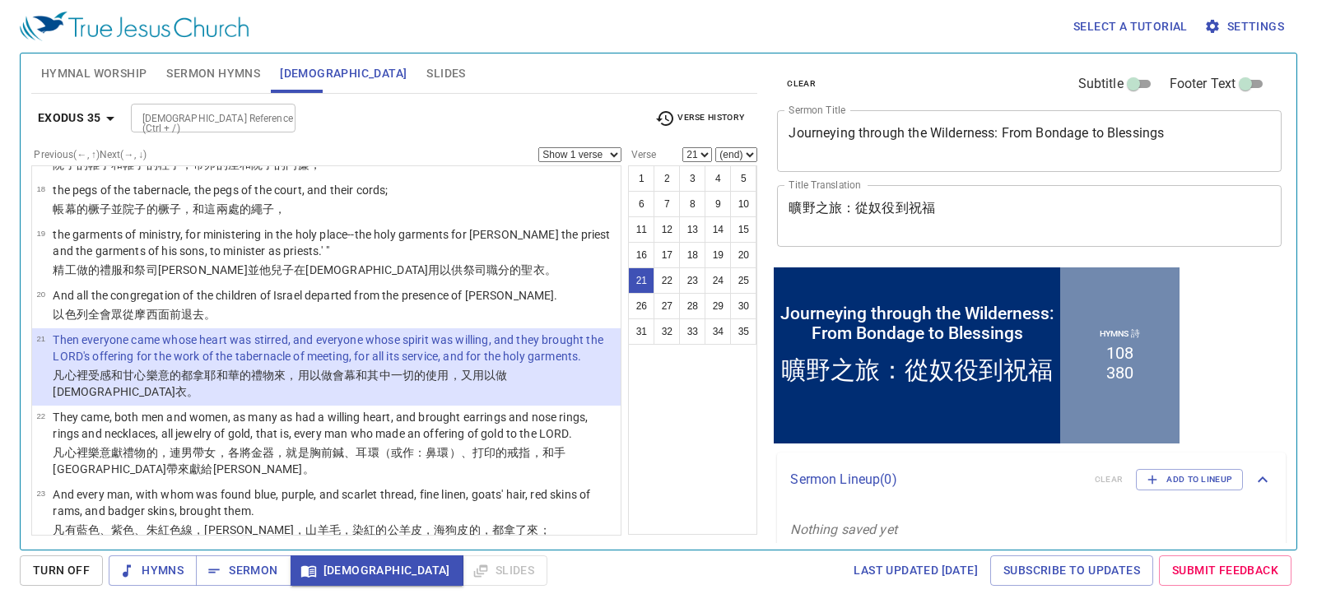
click at [533, 77] on div "Hymnal Worship Sermon Hymns Bible Slides" at bounding box center [394, 74] width 727 height 40
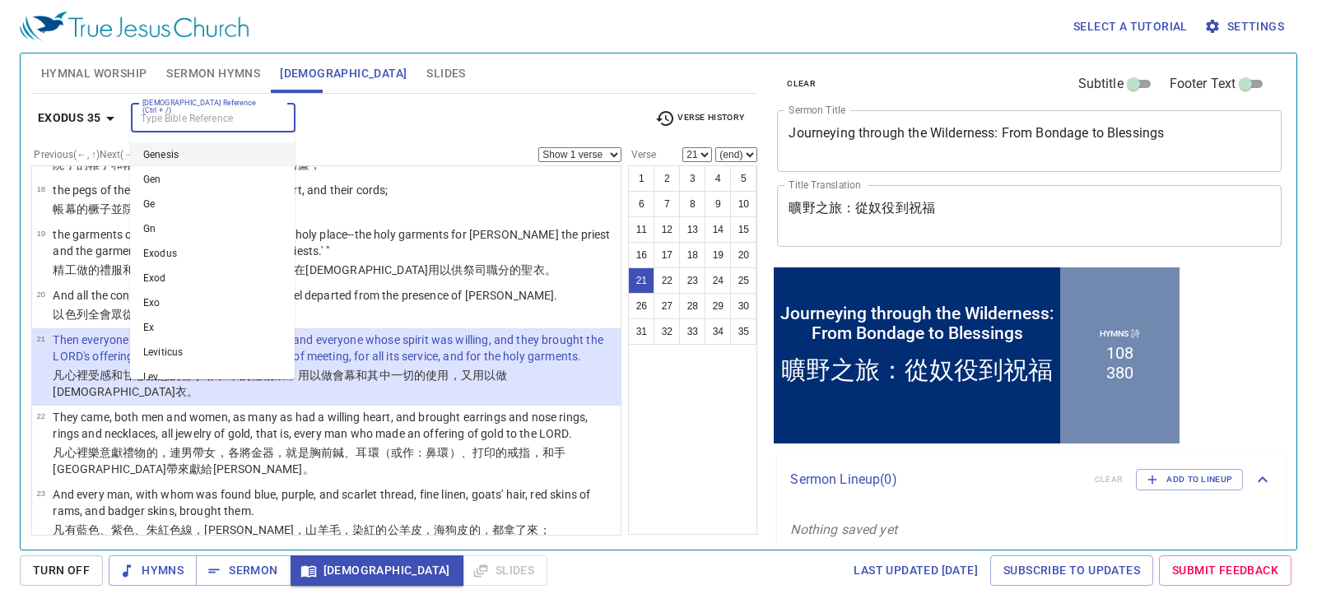
click at [257, 127] on input "Bible Reference (Ctrl + /)" at bounding box center [200, 118] width 128 height 19
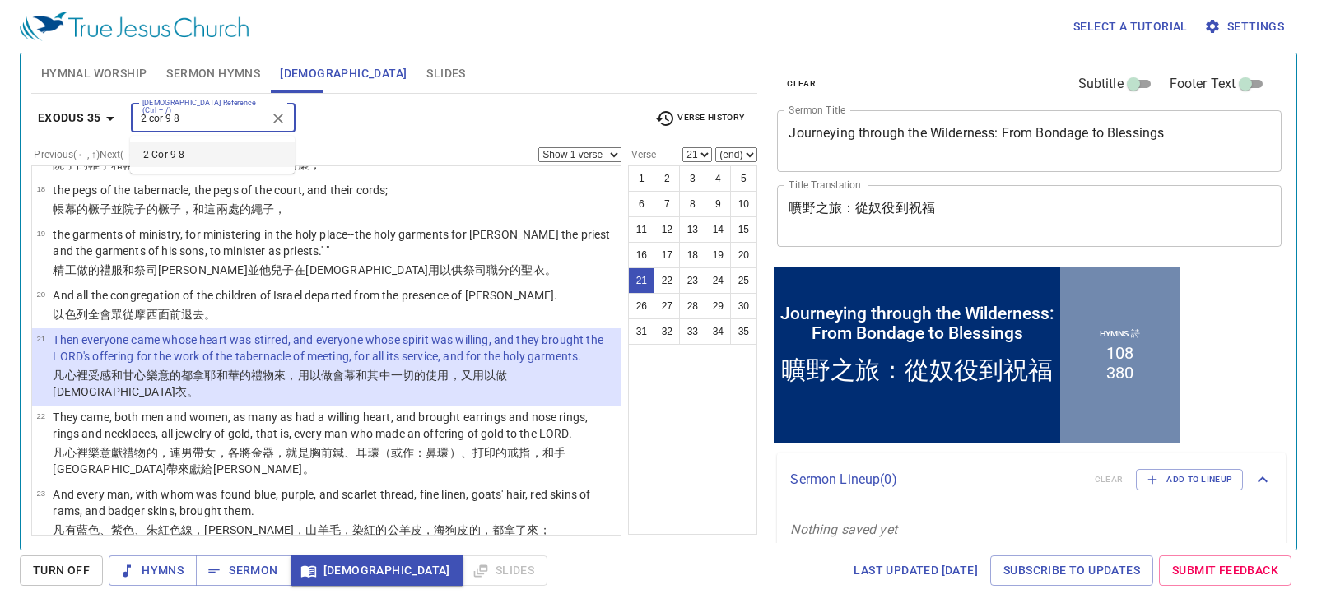
type input "2 cor 9 8"
select select "8"
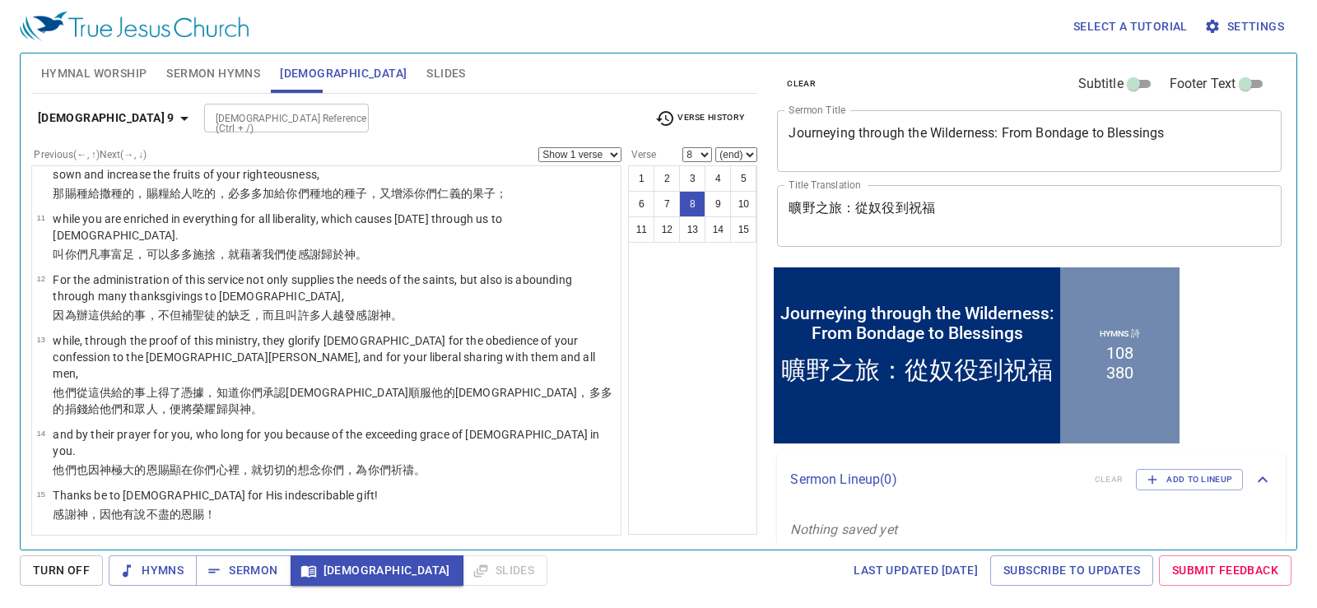
scroll to position [312, 0]
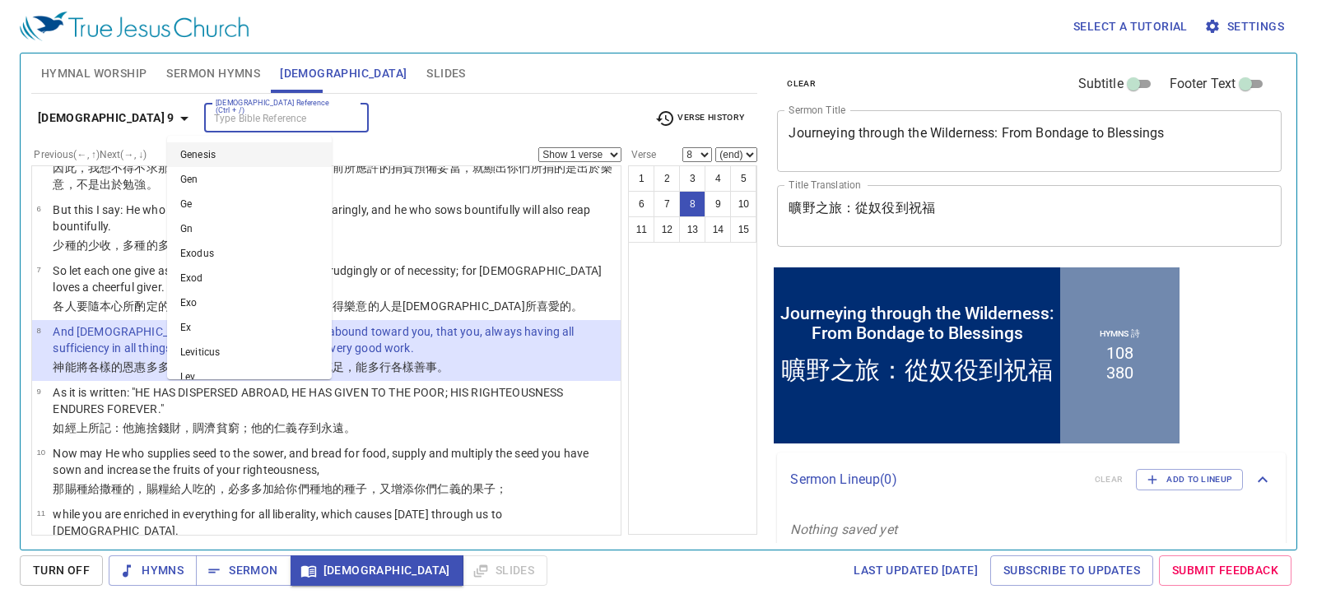
click at [221, 111] on input "Bible Reference (Ctrl + /)" at bounding box center [273, 118] width 128 height 19
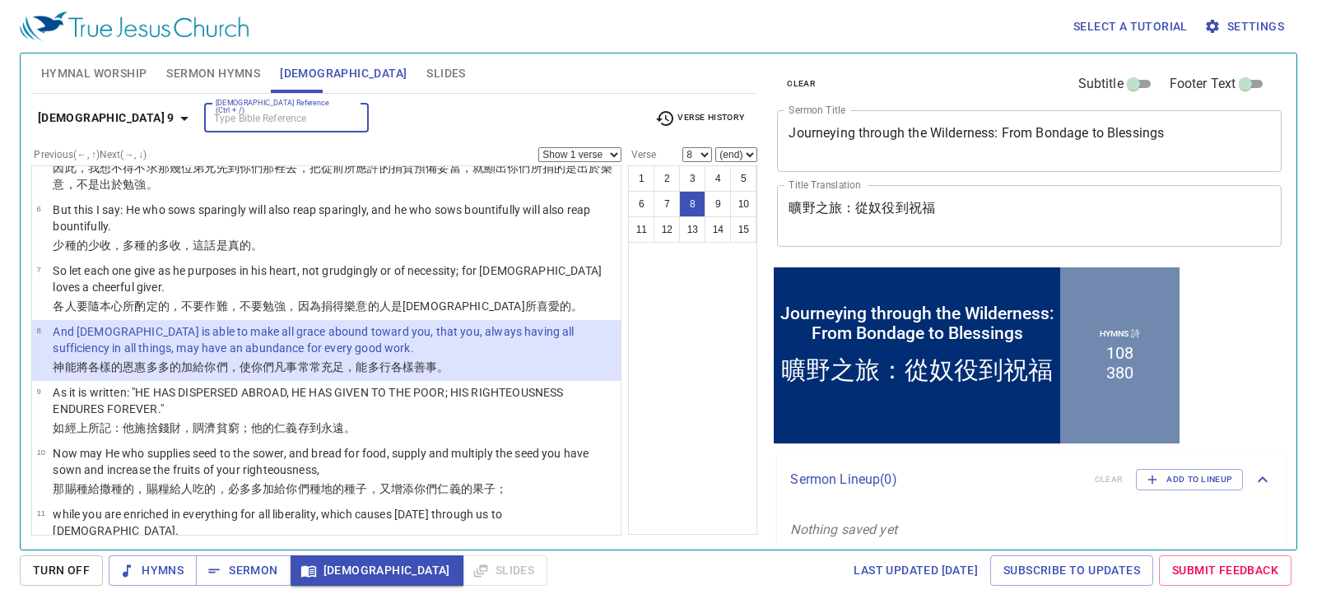
paste input "Unhandled exception: c0000005 Date/Time: 2025-10-11, 14:11:31 Fault address: 7F…"
type input "Unhandled exception: c0000005 Date/Time: 2025-10-11, 14:11:31 Fault address: 7F…"
click at [343, 102] on icon "Clear" at bounding box center [351, 101] width 16 height 16
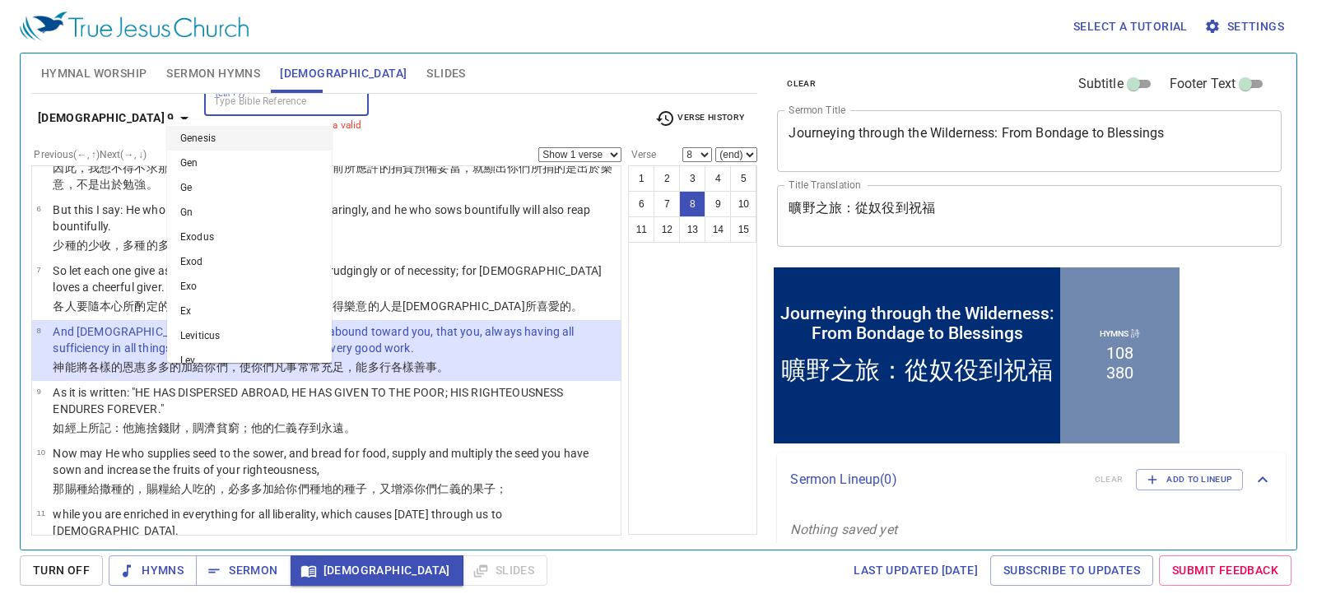
click at [273, 105] on input "Bible Reference (Ctrl + /)" at bounding box center [273, 101] width 128 height 19
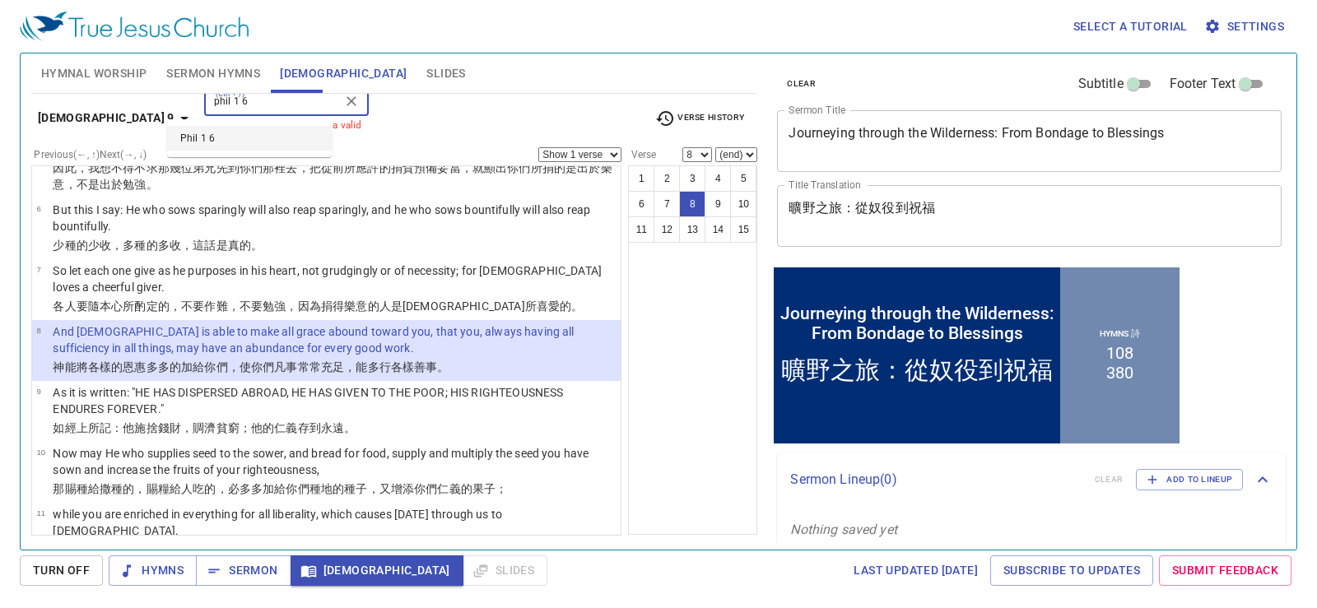
type input "phil 1 6"
select select "6"
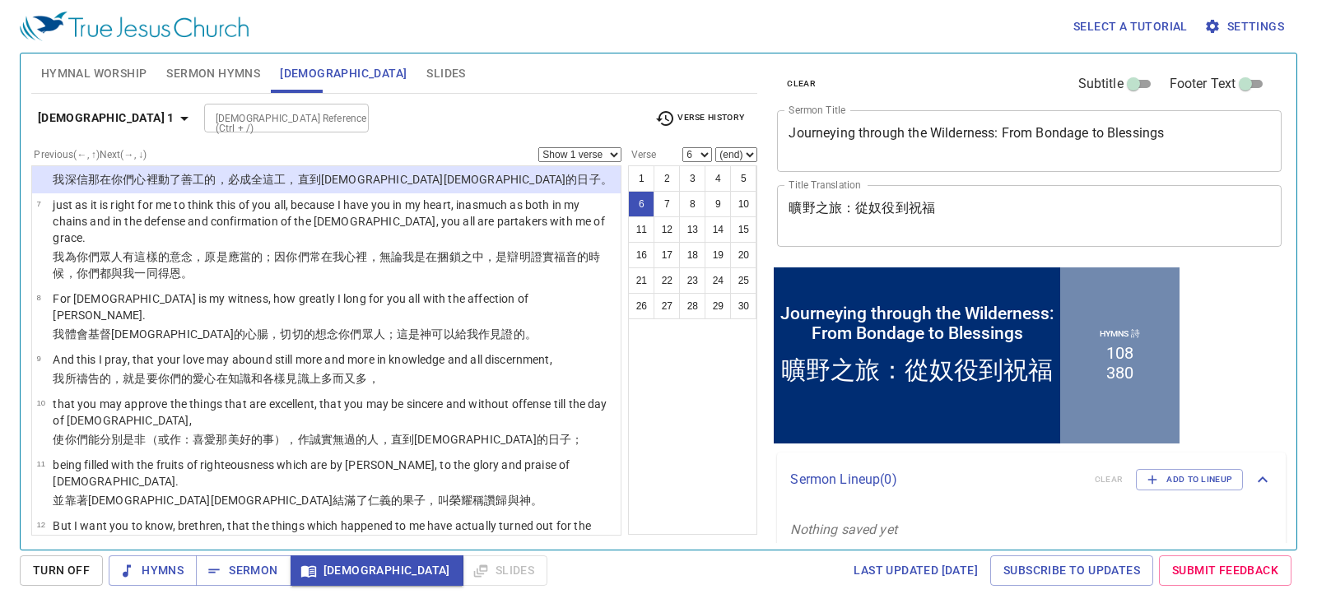
scroll to position [230, 0]
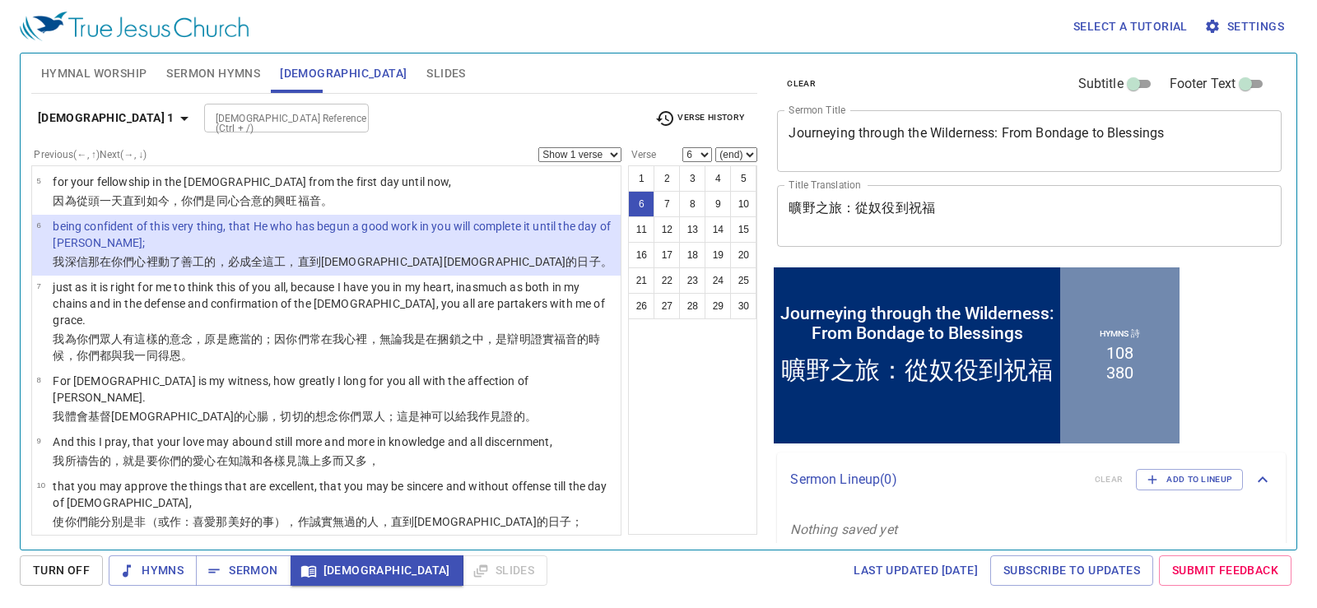
click at [277, 118] on input "Bible Reference (Ctrl + /)" at bounding box center [273, 118] width 128 height 19
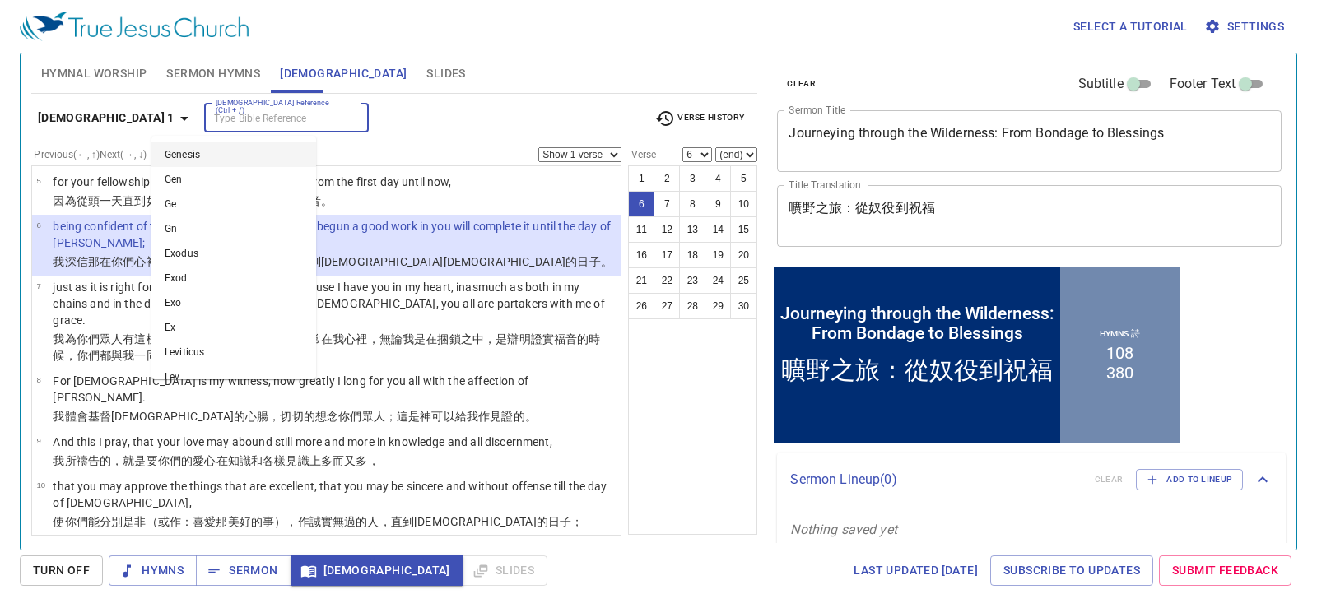
click at [480, 96] on div "Philippians 1 Bible Reference (Ctrl + /) Bible Reference (Ctrl + /) Verse Histo…" at bounding box center [394, 315] width 727 height 442
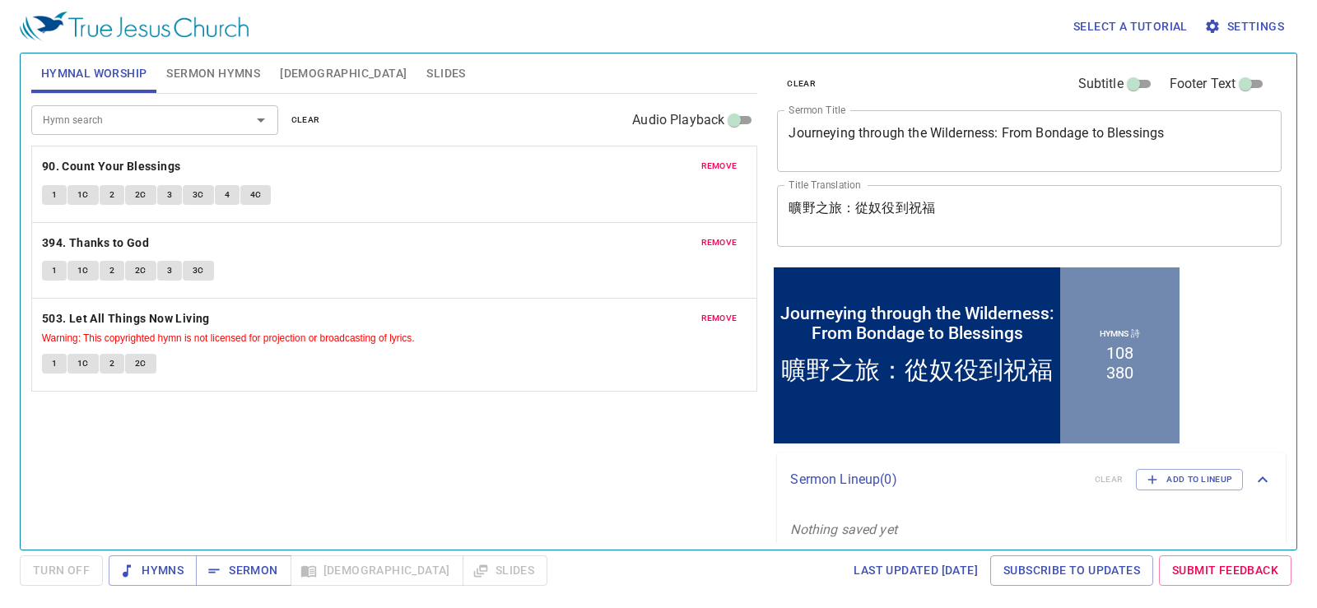
drag, startPoint x: 0, startPoint y: 0, endPoint x: 489, endPoint y: 453, distance: 666.5
click at [489, 453] on div "Hymn search Hymn search clear Audio Playback remove 90. Count Your Blessings 1 …" at bounding box center [394, 315] width 727 height 442
click at [264, 568] on span "Sermon" at bounding box center [243, 571] width 68 height 21
click at [648, 487] on div "Hymn search Hymn search clear Audio Playback remove 90. Count Your Blessings 1 …" at bounding box center [394, 315] width 727 height 442
click at [236, 121] on div at bounding box center [249, 120] width 43 height 23
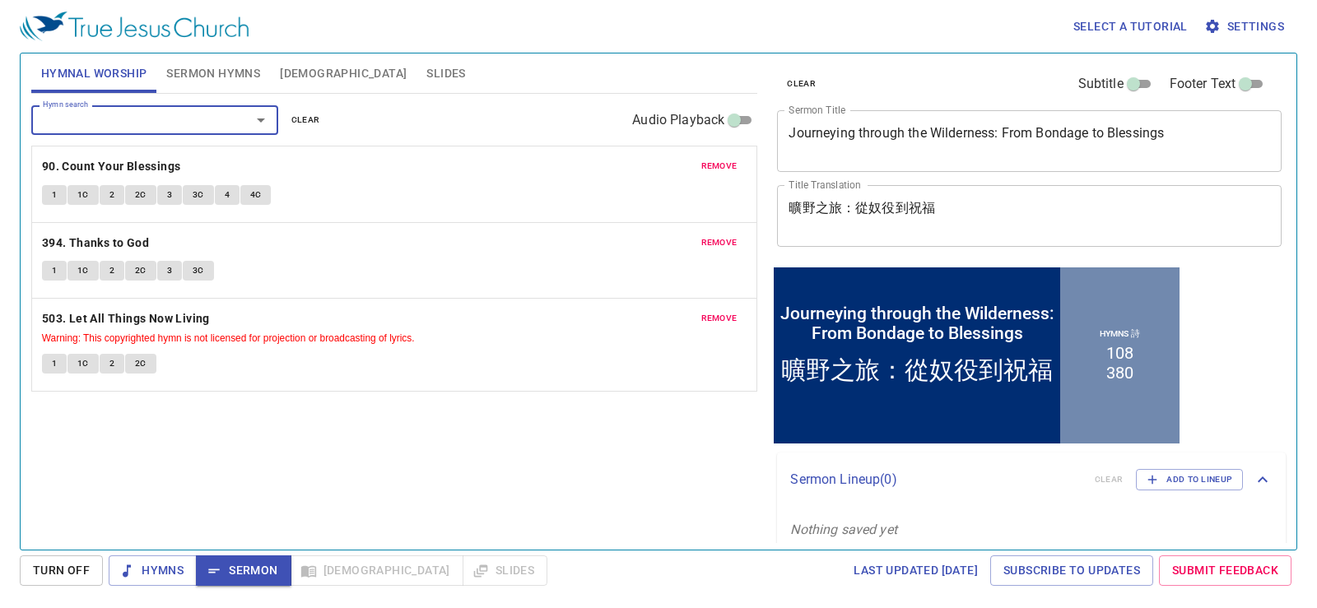
click at [262, 123] on icon "Open" at bounding box center [261, 120] width 20 height 20
click at [289, 77] on span "Bible" at bounding box center [343, 73] width 127 height 21
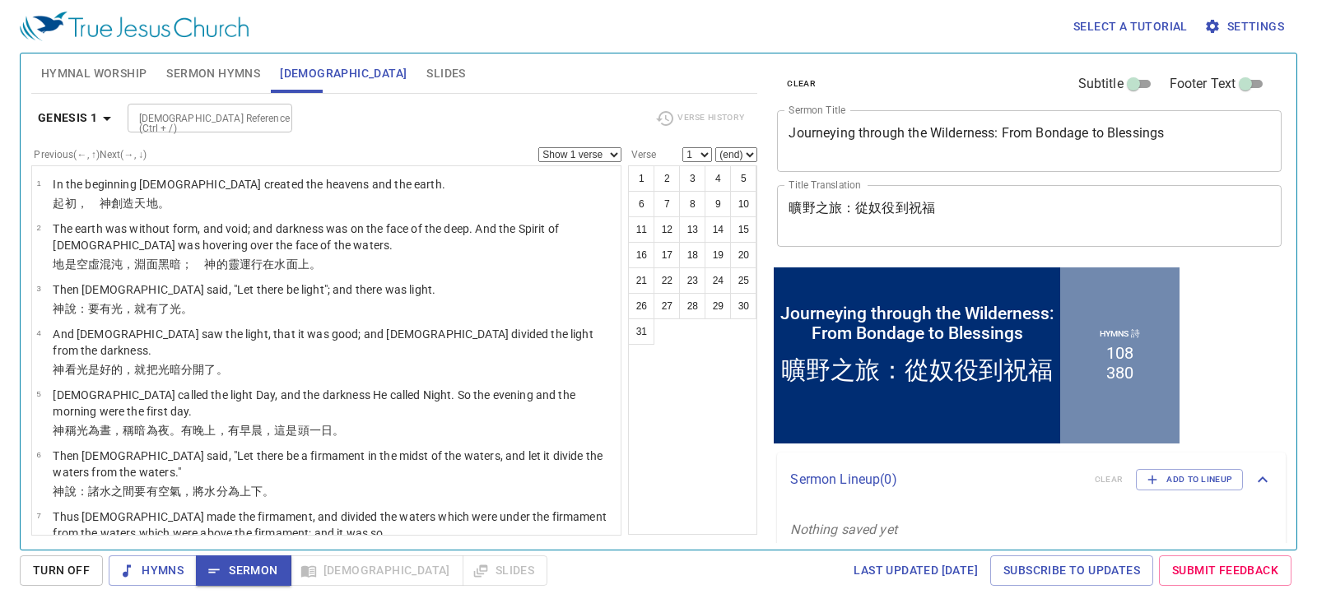
click at [282, 123] on div at bounding box center [273, 118] width 21 height 23
click at [706, 125] on div "Verse History" at bounding box center [699, 118] width 109 height 25
click at [696, 107] on div "Verse History" at bounding box center [699, 118] width 109 height 25
click at [689, 109] on div "Verse History" at bounding box center [699, 118] width 109 height 25
click at [682, 111] on div "Verse History" at bounding box center [699, 118] width 109 height 25
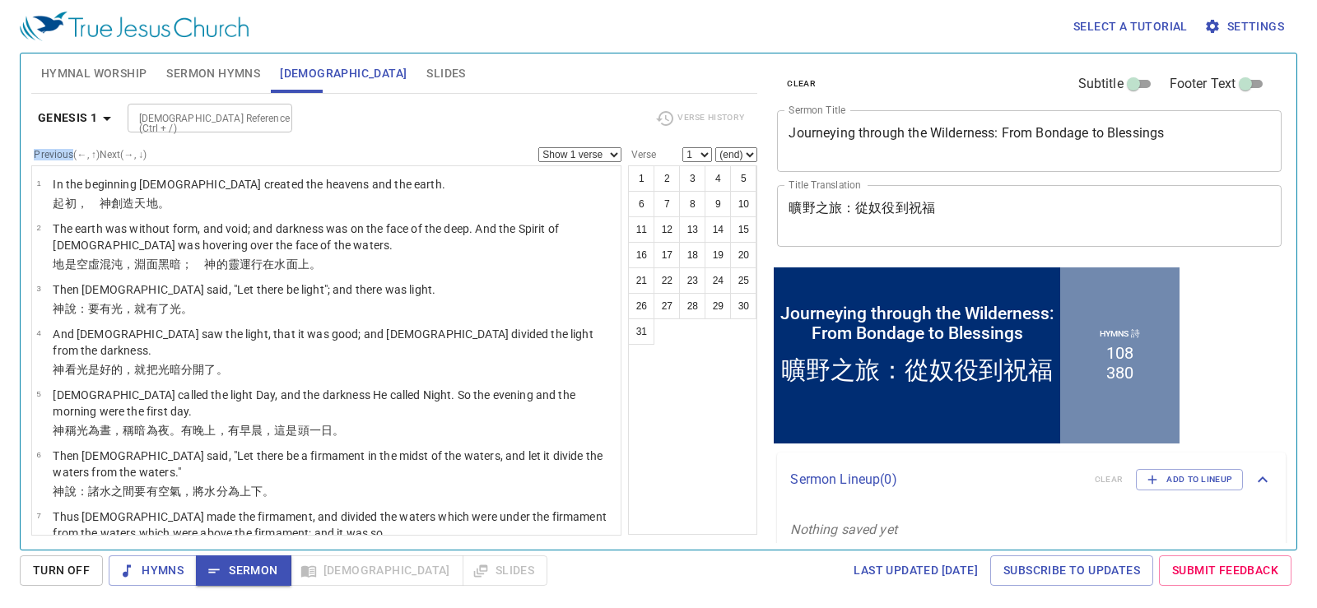
click at [678, 113] on div "Verse History" at bounding box center [699, 118] width 109 height 25
click at [672, 115] on div "Verse History" at bounding box center [699, 118] width 109 height 25
click at [636, 62] on div "Hymnal Worship Sermon Hymns Bible Slides" at bounding box center [394, 74] width 727 height 40
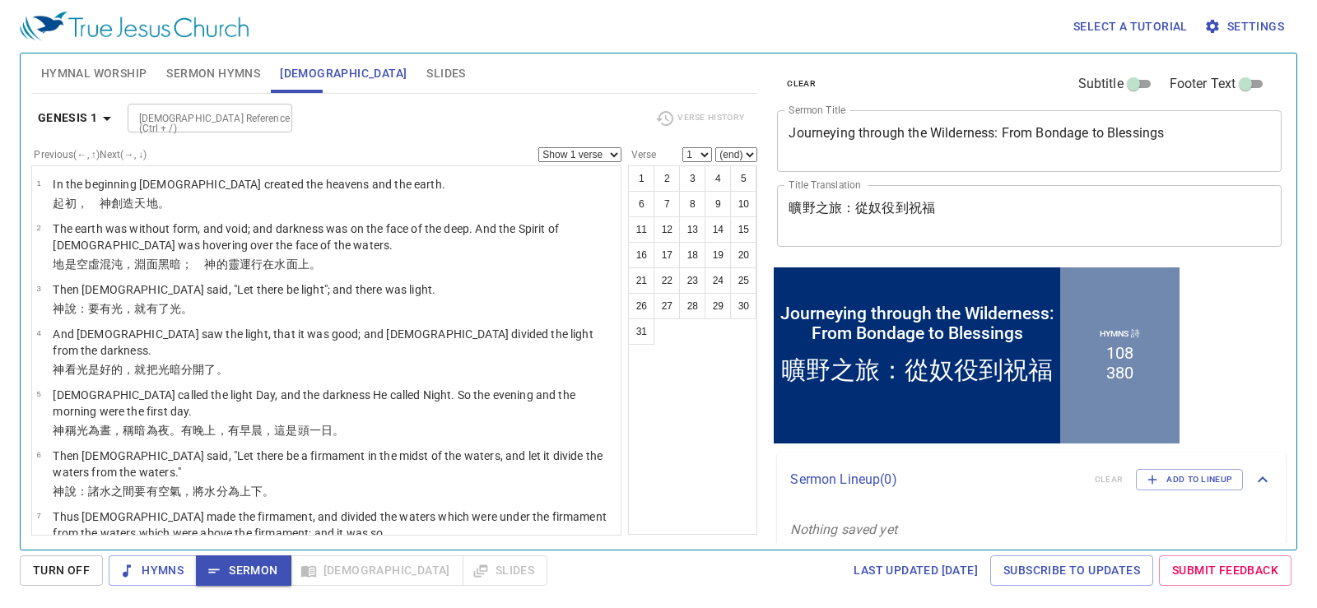
click at [280, 125] on div at bounding box center [273, 118] width 21 height 23
type input "phil 1 6"
select select "6"
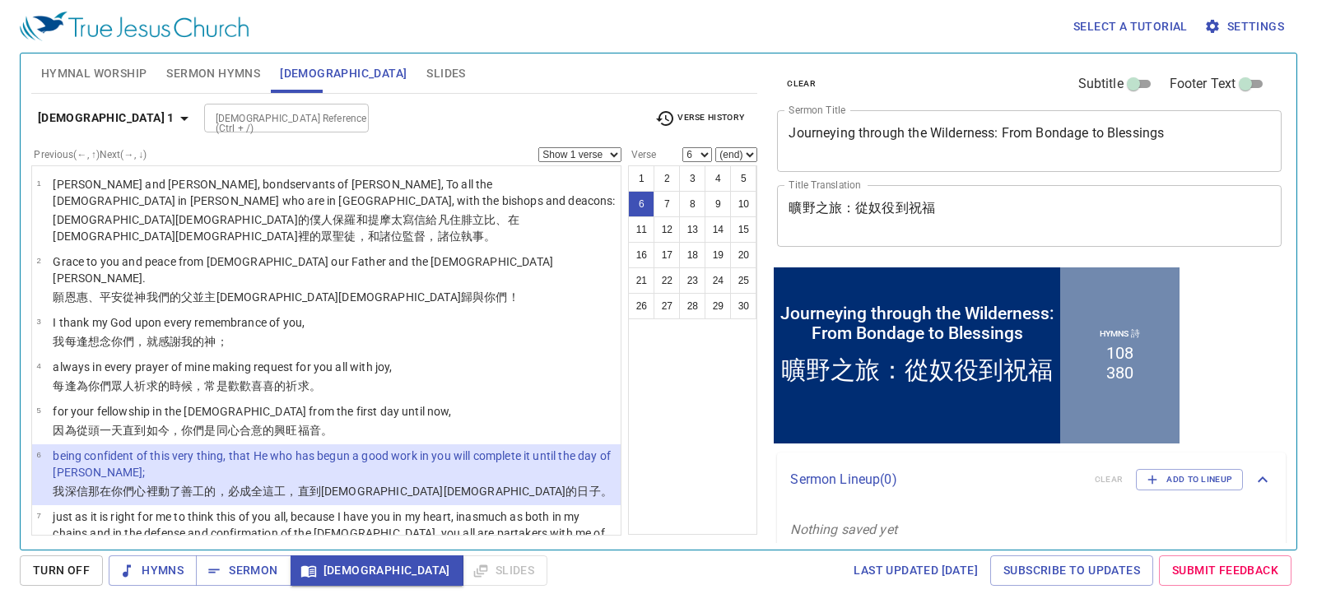
click at [508, 93] on div "Hymnal Worship Sermon Hymns Bible Slides" at bounding box center [394, 74] width 727 height 40
click at [522, 97] on div "Philippians 1 Bible Reference (Ctrl + /) Bible Reference (Ctrl + /) Verse Histo…" at bounding box center [394, 315] width 727 height 442
click at [258, 575] on span "Sermon" at bounding box center [243, 571] width 68 height 21
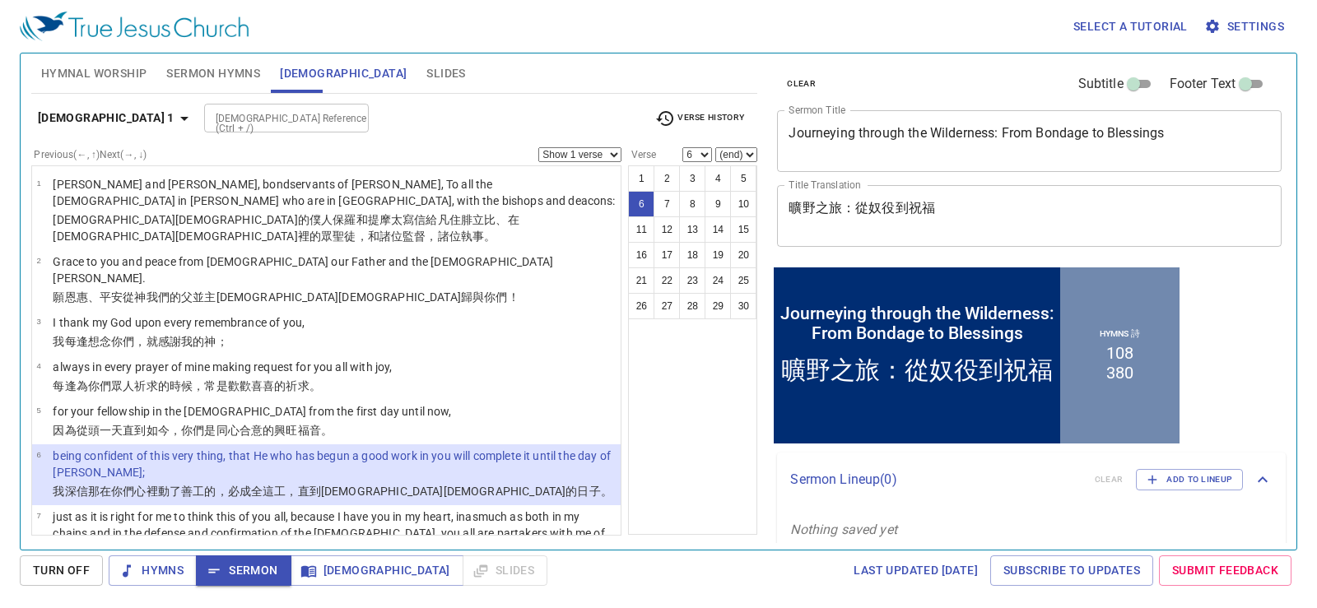
click at [184, 53] on div "Hymnal Worship Sermon Hymns Bible Slides Hymn search Hymn search clear Audio Pl…" at bounding box center [659, 302] width 1278 height 498
click at [193, 71] on span "Sermon Hymns" at bounding box center [213, 73] width 94 height 21
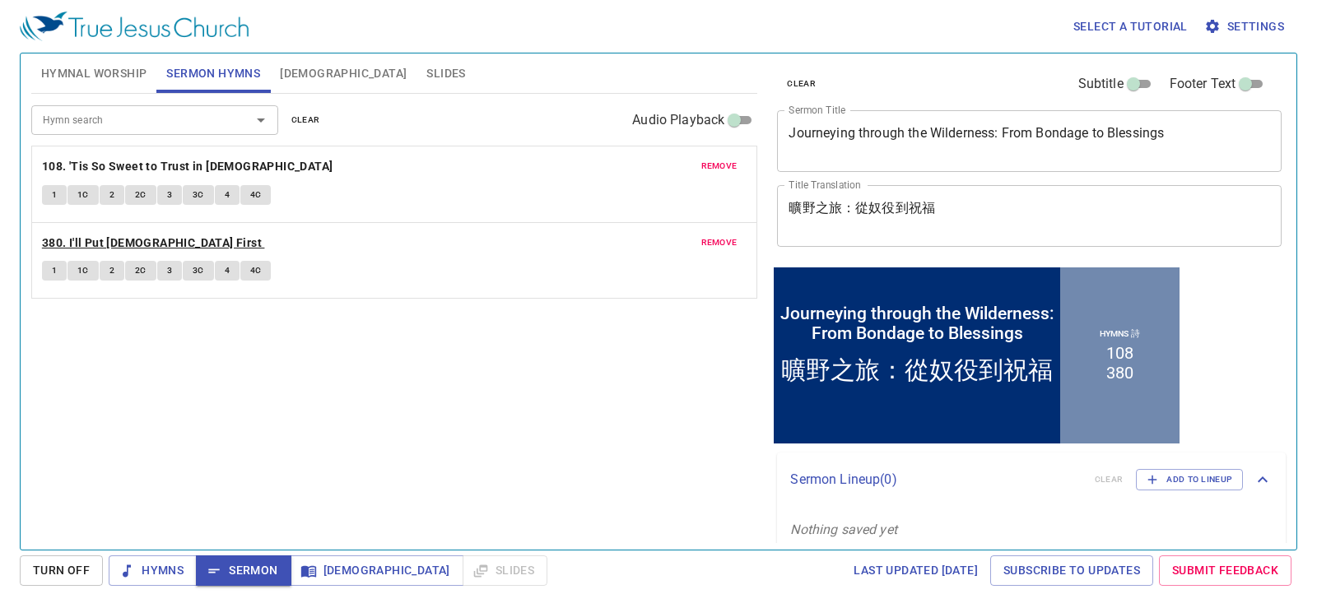
click at [144, 237] on div "remove 108. 'Tis So Sweet to Trust in Jesus 1 1C 2 2C 3 3C 4 4C remove 380. I'l…" at bounding box center [394, 222] width 727 height 153
click at [105, 235] on b "380. I'll Put Jesus First" at bounding box center [152, 243] width 220 height 21
click at [309, 417] on div "Hymn search Hymn search clear Audio Playback remove 108. 'Tis So Sweet to Trust…" at bounding box center [394, 315] width 727 height 442
click at [52, 275] on span "1" at bounding box center [54, 270] width 5 height 15
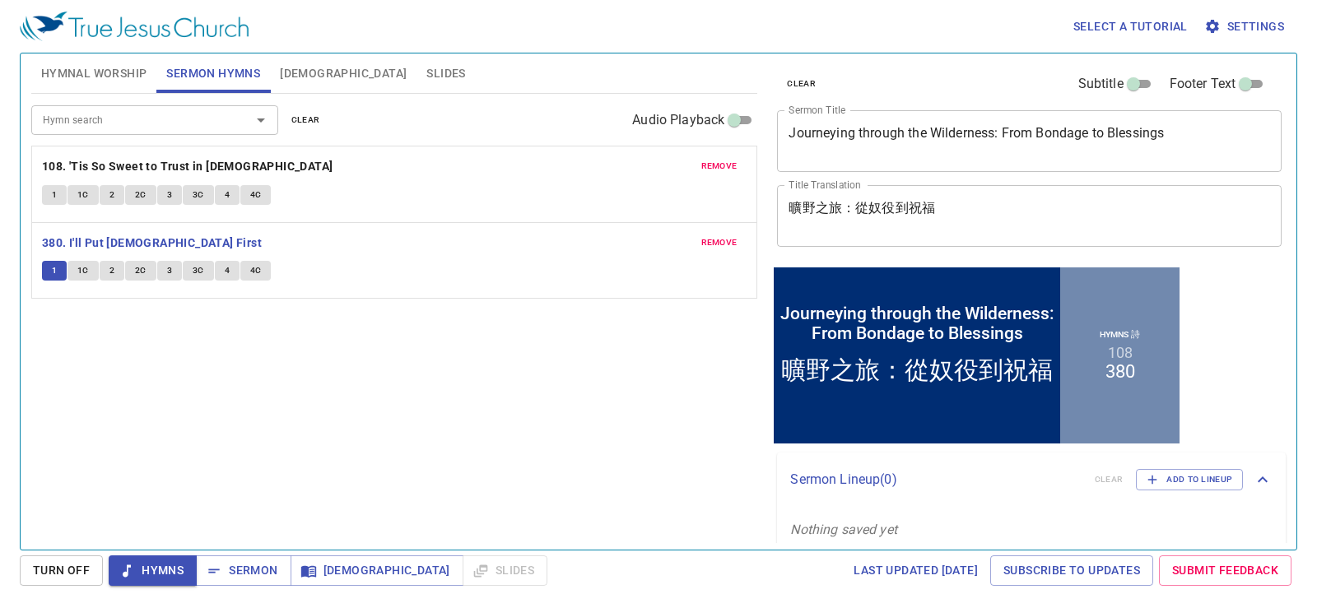
drag, startPoint x: 334, startPoint y: 392, endPoint x: 323, endPoint y: 389, distance: 12.0
click at [334, 391] on div "Hymn search Hymn search clear Audio Playback remove 108. 'Tis So Sweet to Trust…" at bounding box center [394, 315] width 727 height 442
click at [227, 268] on span "4" at bounding box center [227, 270] width 5 height 15
click at [261, 564] on span "Sermon" at bounding box center [243, 571] width 68 height 21
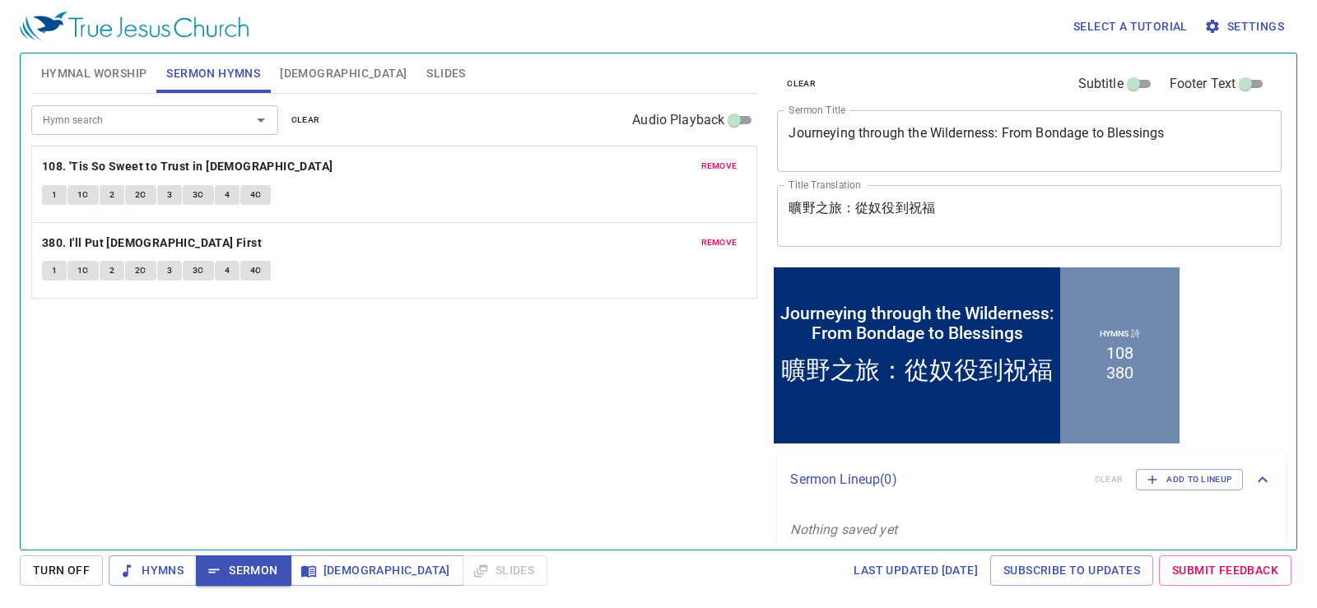
click at [642, 507] on div "Hymn search Hymn search clear Audio Playback remove 108. 'Tis So Sweet to Trust…" at bounding box center [394, 315] width 727 height 442
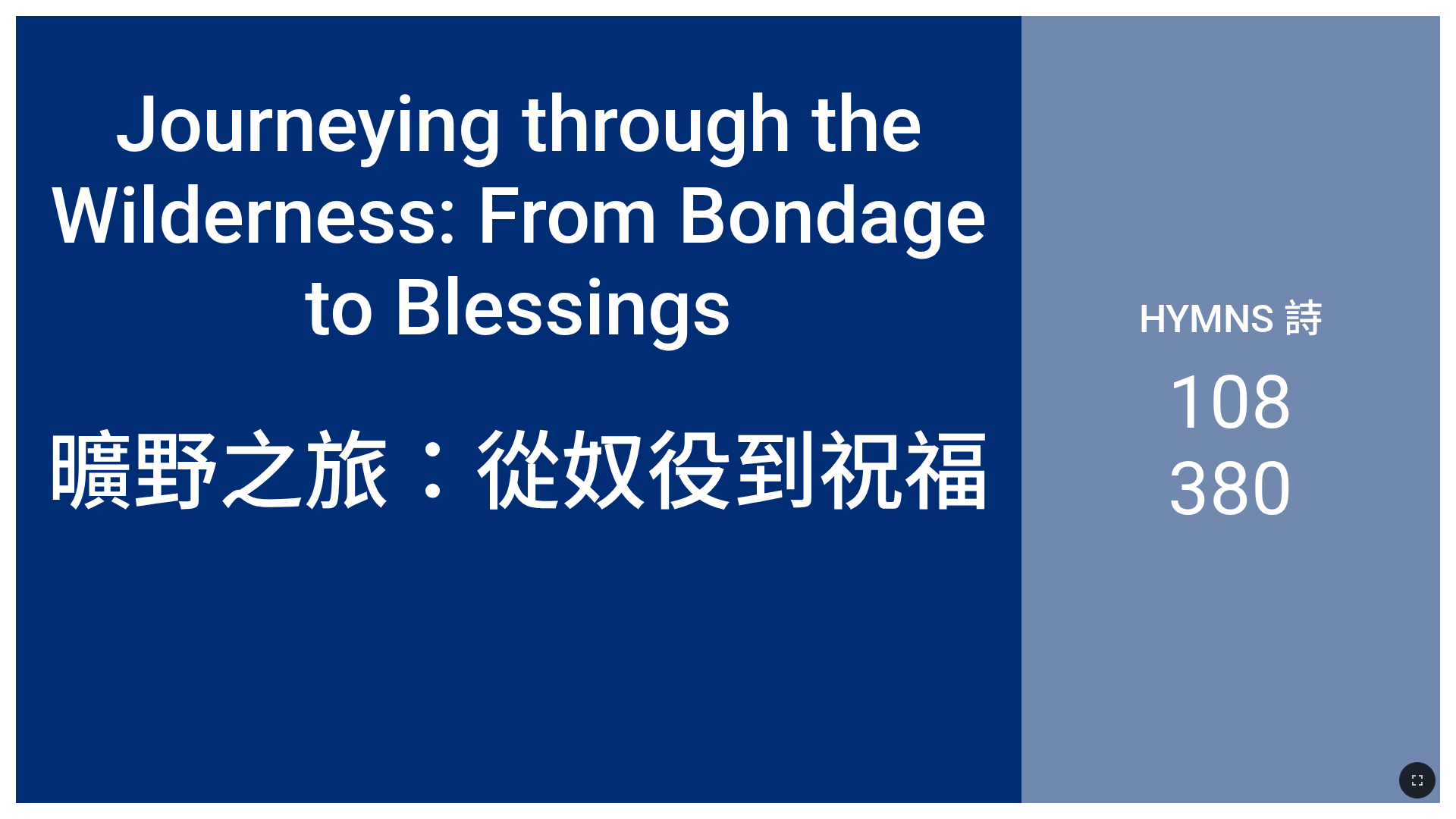
click at [1200, 595] on div "Hymns 詩 108 380" at bounding box center [1230, 409] width 418 height 788
